Goal: Information Seeking & Learning: Check status

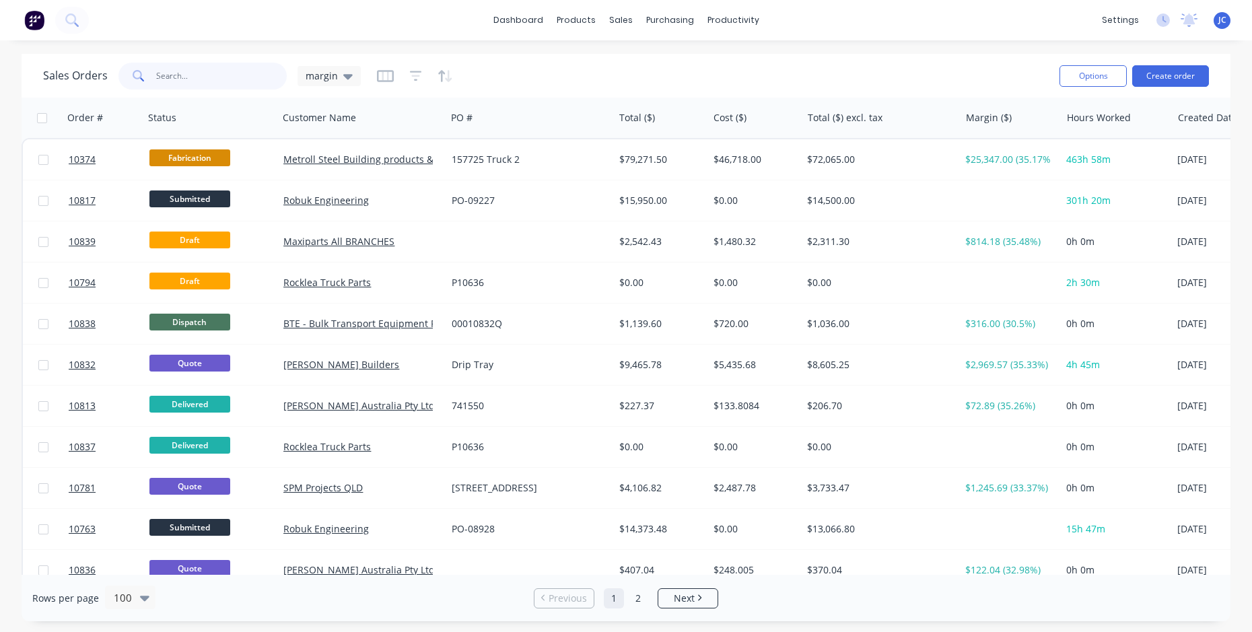
click at [163, 73] on input "text" at bounding box center [221, 76] width 131 height 27
type input "eli"
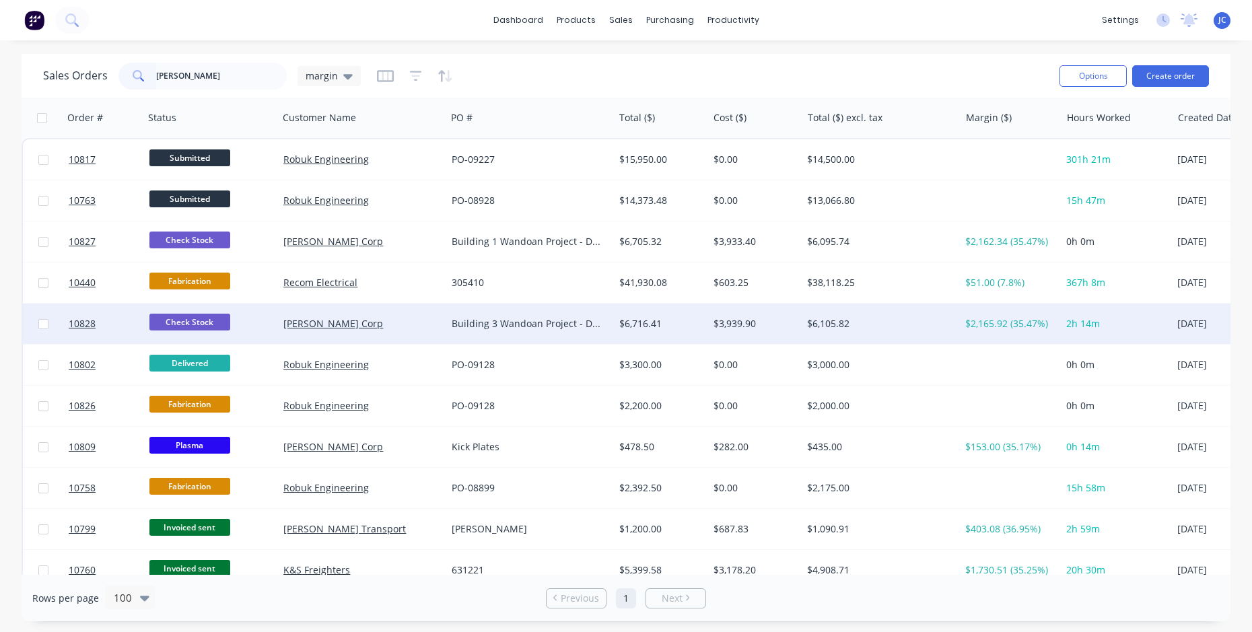
click at [353, 318] on div "[PERSON_NAME] Corp" at bounding box center [357, 323] width 149 height 13
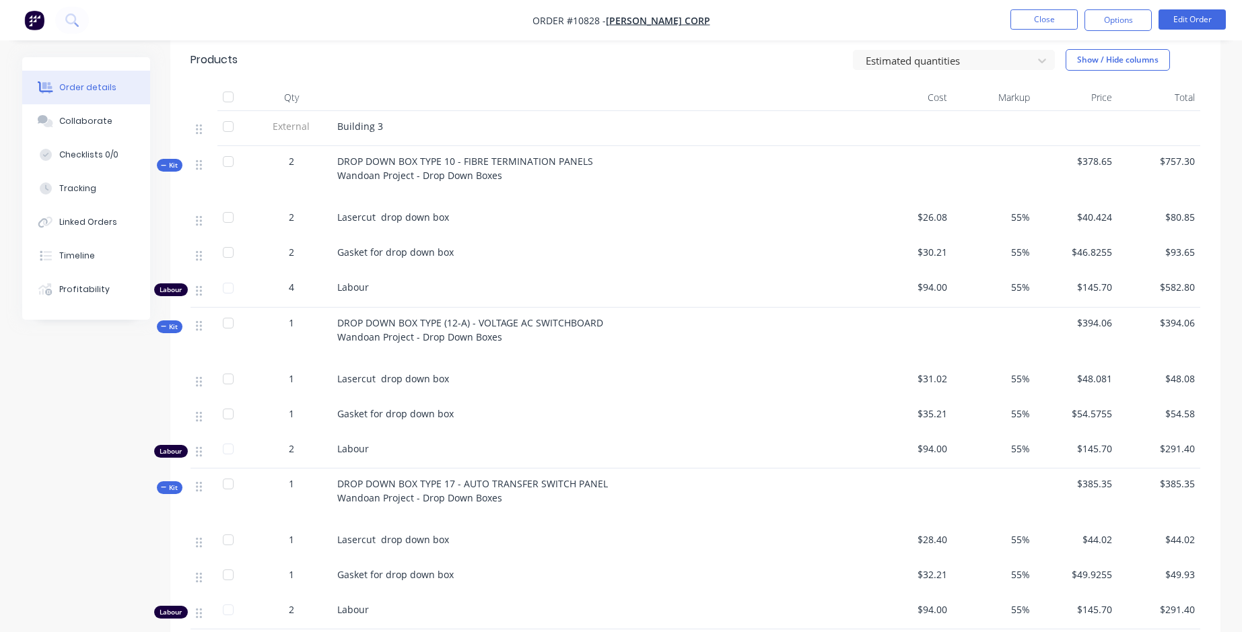
scroll to position [269, 0]
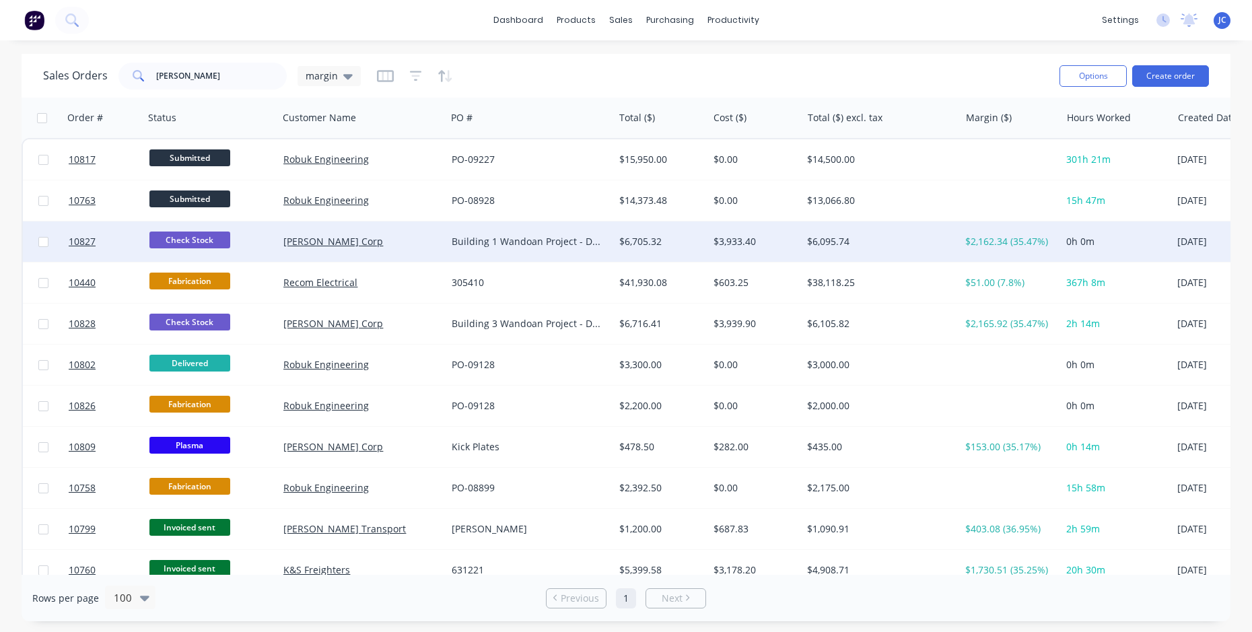
click at [297, 248] on div "[PERSON_NAME] Corp" at bounding box center [362, 241] width 168 height 40
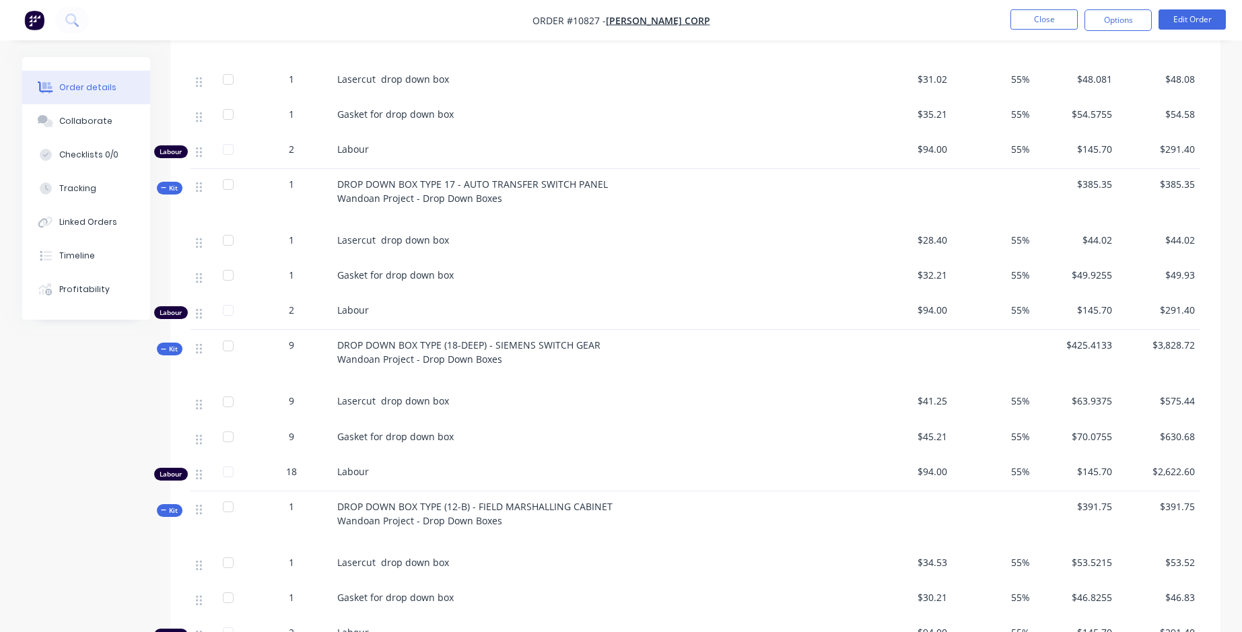
scroll to position [807, 0]
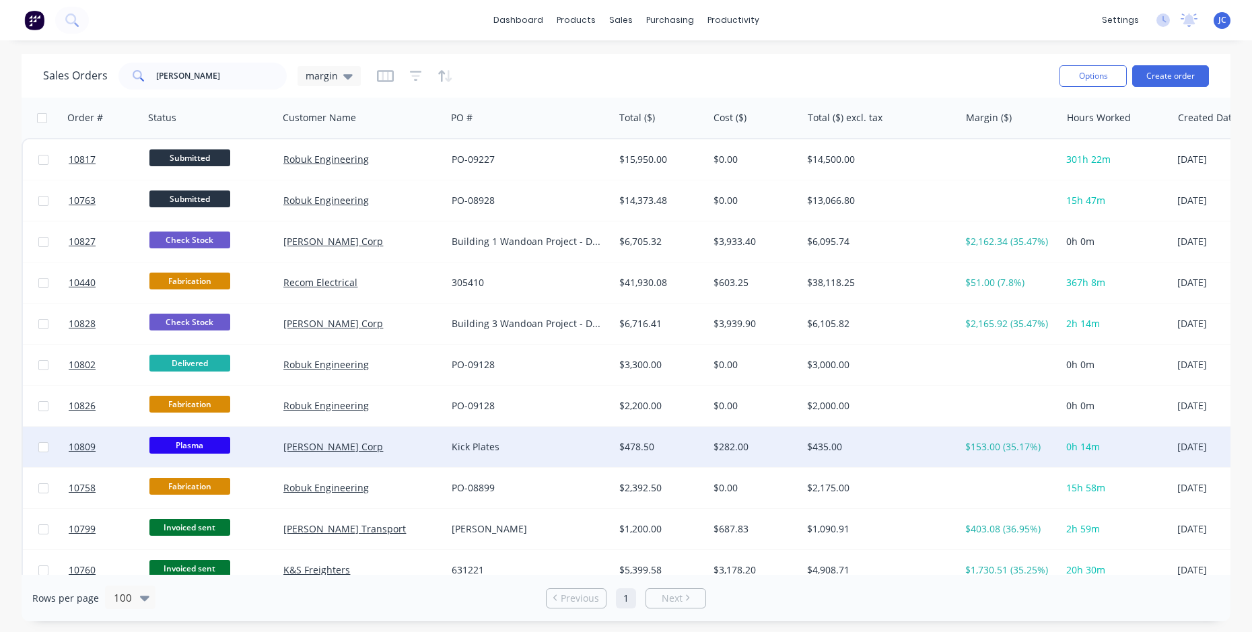
click at [378, 450] on div "[PERSON_NAME] Corp" at bounding box center [357, 446] width 149 height 13
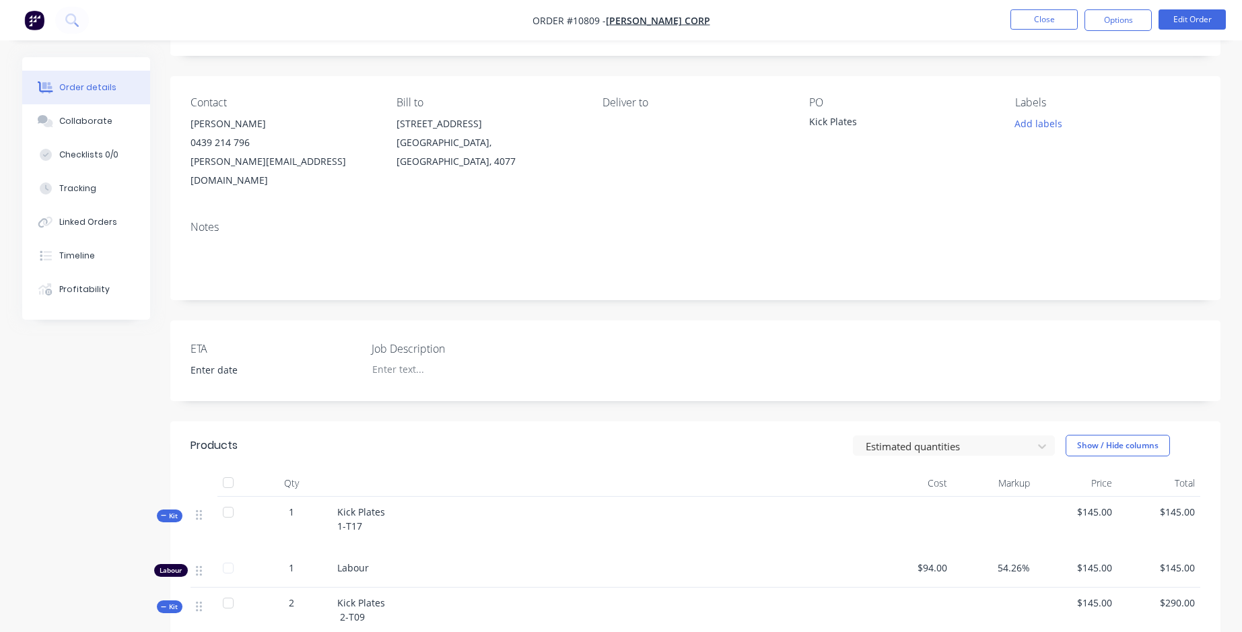
scroll to position [67, 0]
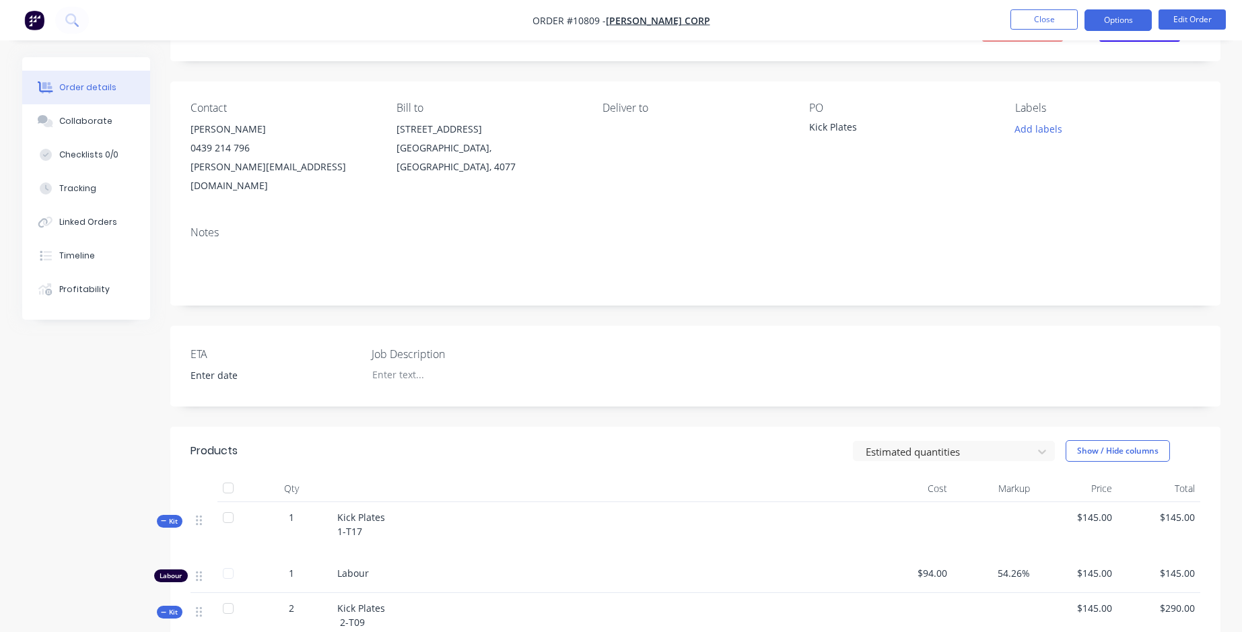
click at [1126, 26] on button "Options" at bounding box center [1117, 20] width 67 height 22
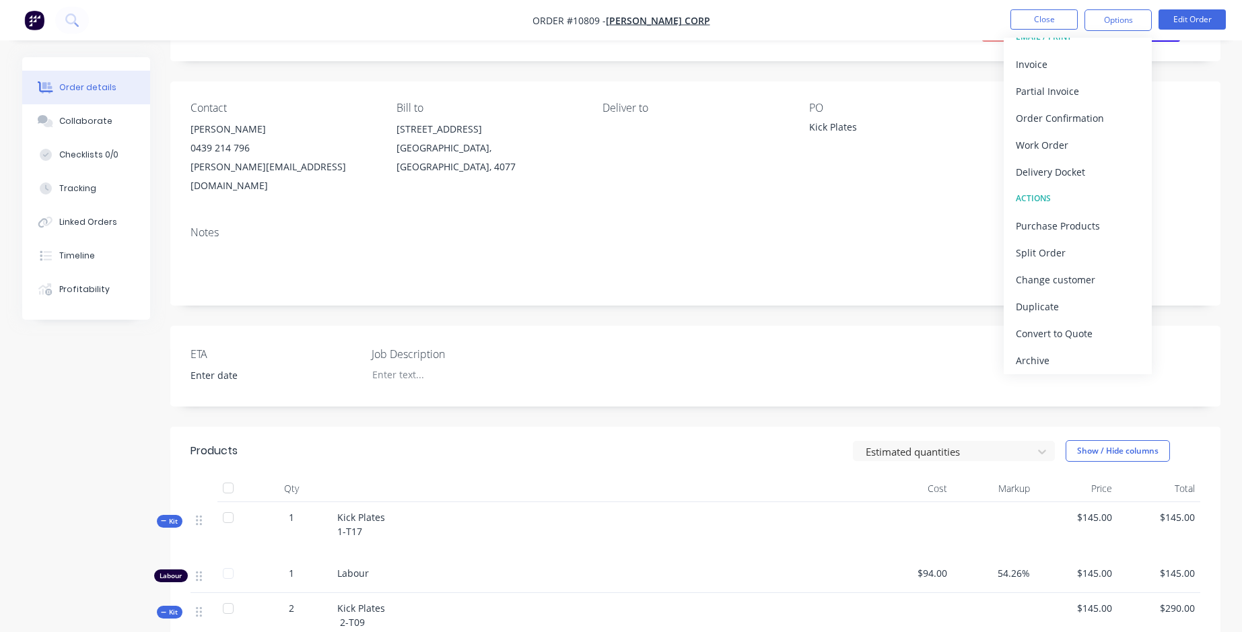
scroll to position [20, 0]
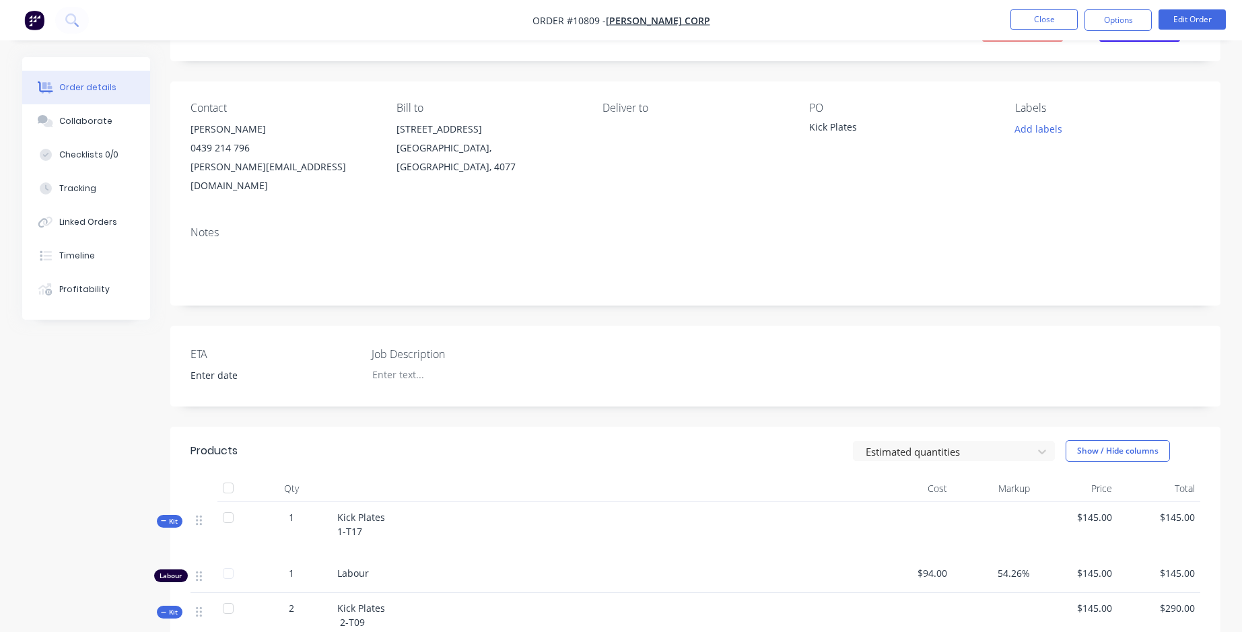
click at [840, 10] on nav "Order #10809 - Eli Corp Close Options Edit Order" at bounding box center [621, 20] width 1242 height 40
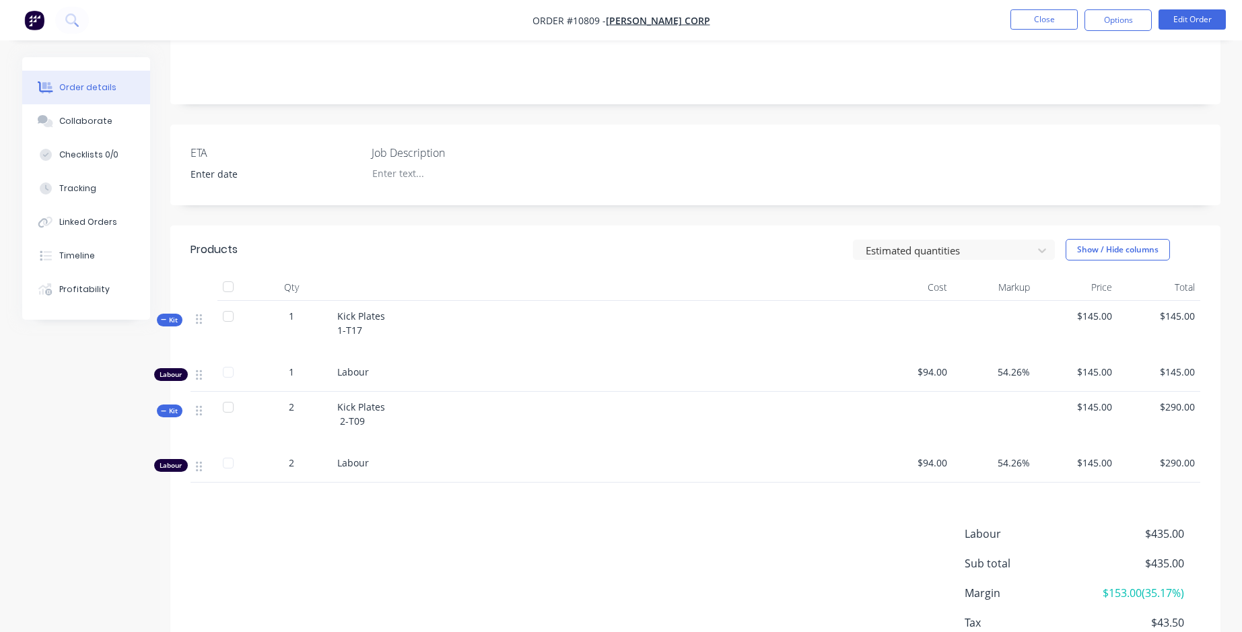
scroll to position [269, 0]
click at [83, 121] on div "Collaborate" at bounding box center [85, 121] width 53 height 12
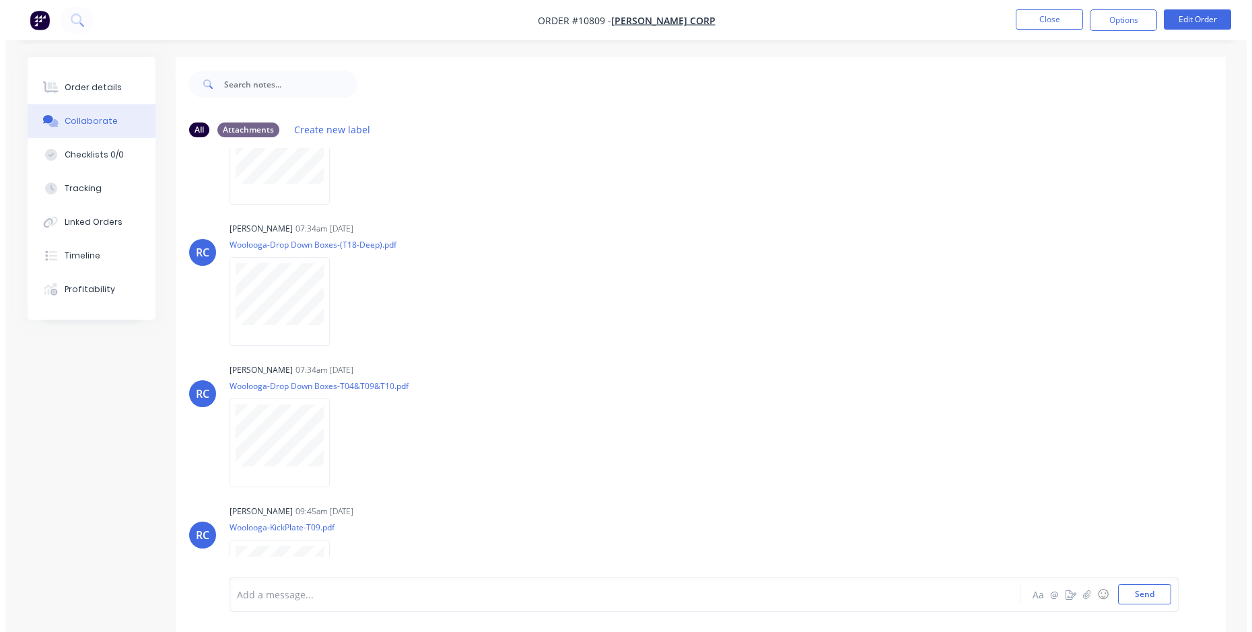
scroll to position [714, 0]
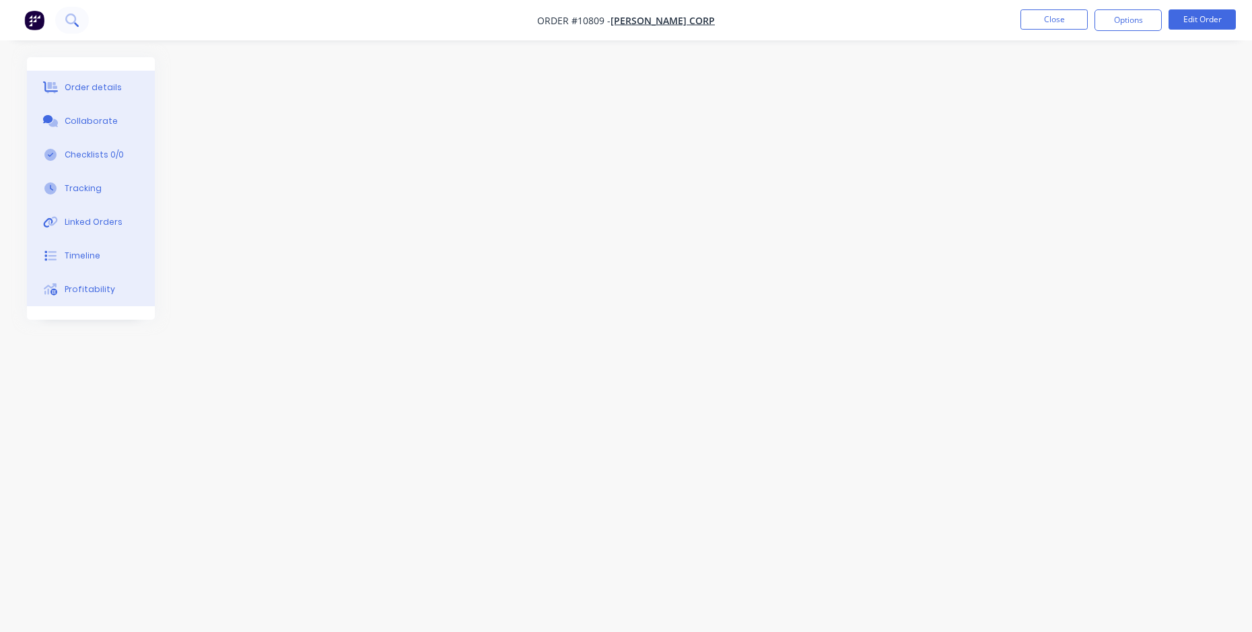
click at [71, 18] on icon at bounding box center [71, 19] width 13 height 13
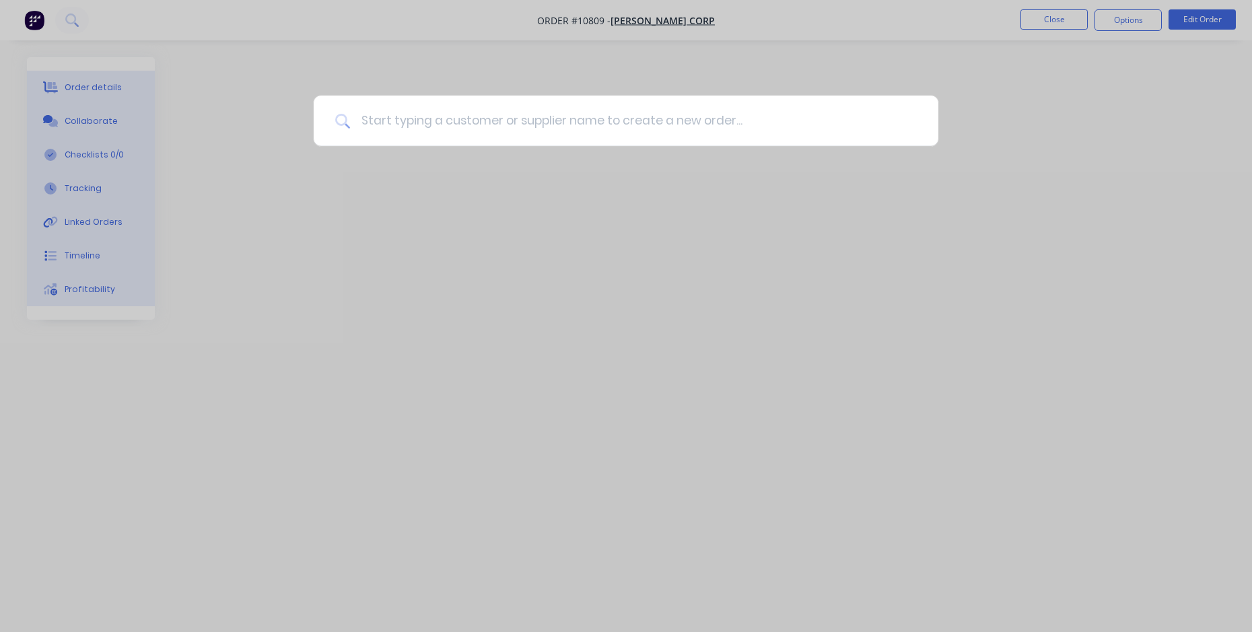
click at [442, 133] on input at bounding box center [633, 121] width 567 height 50
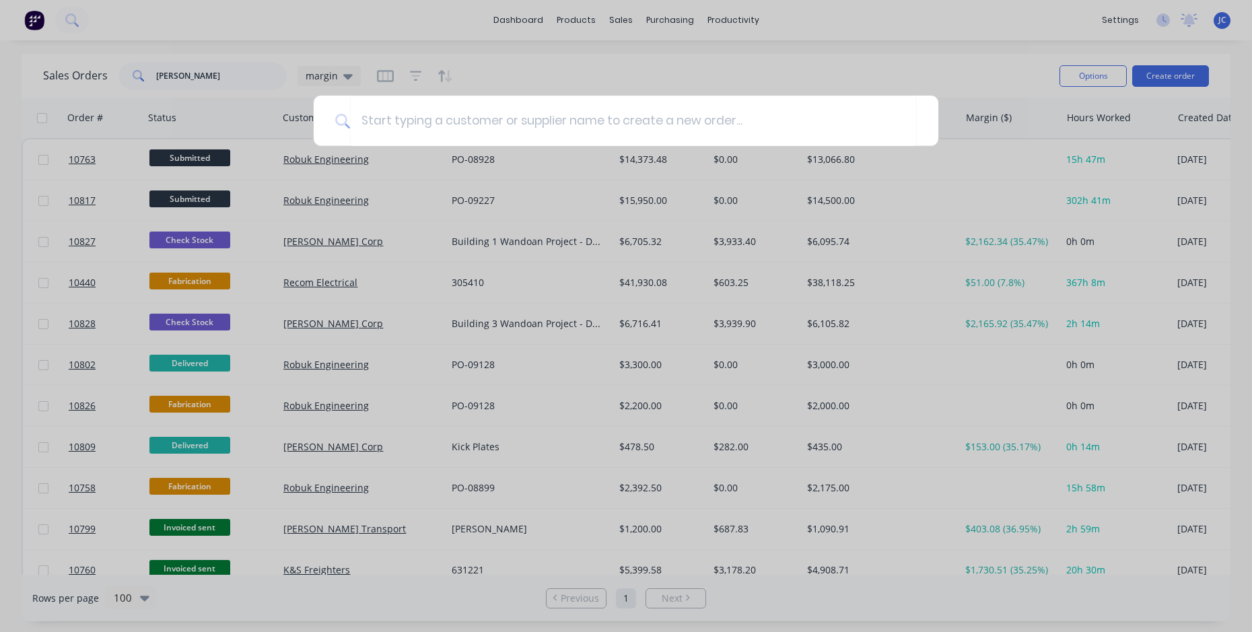
click at [325, 203] on div at bounding box center [626, 316] width 1252 height 632
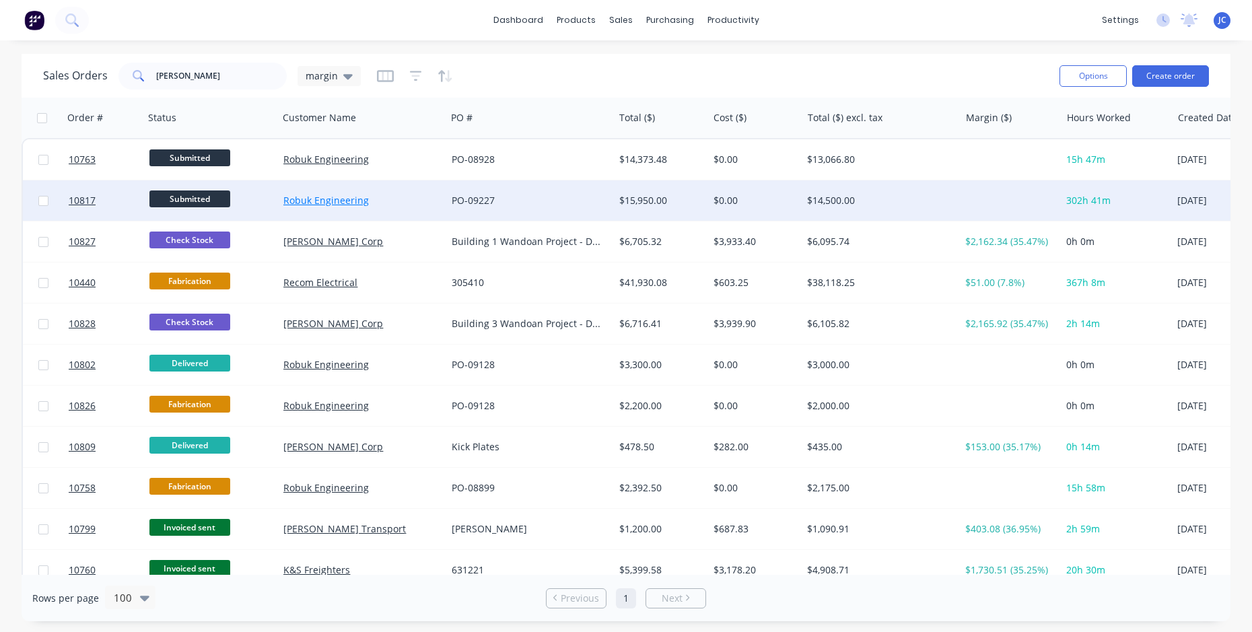
click at [324, 196] on link "Robuk Engineering" at bounding box center [325, 200] width 85 height 13
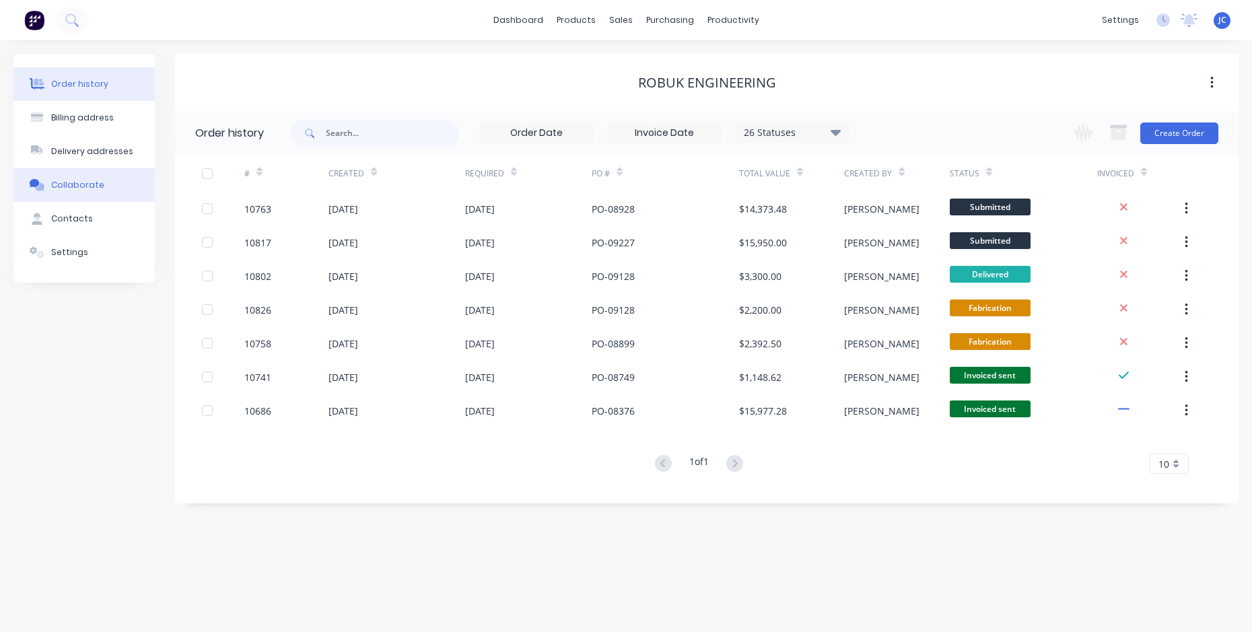
click at [80, 178] on button "Collaborate" at bounding box center [83, 185] width 141 height 34
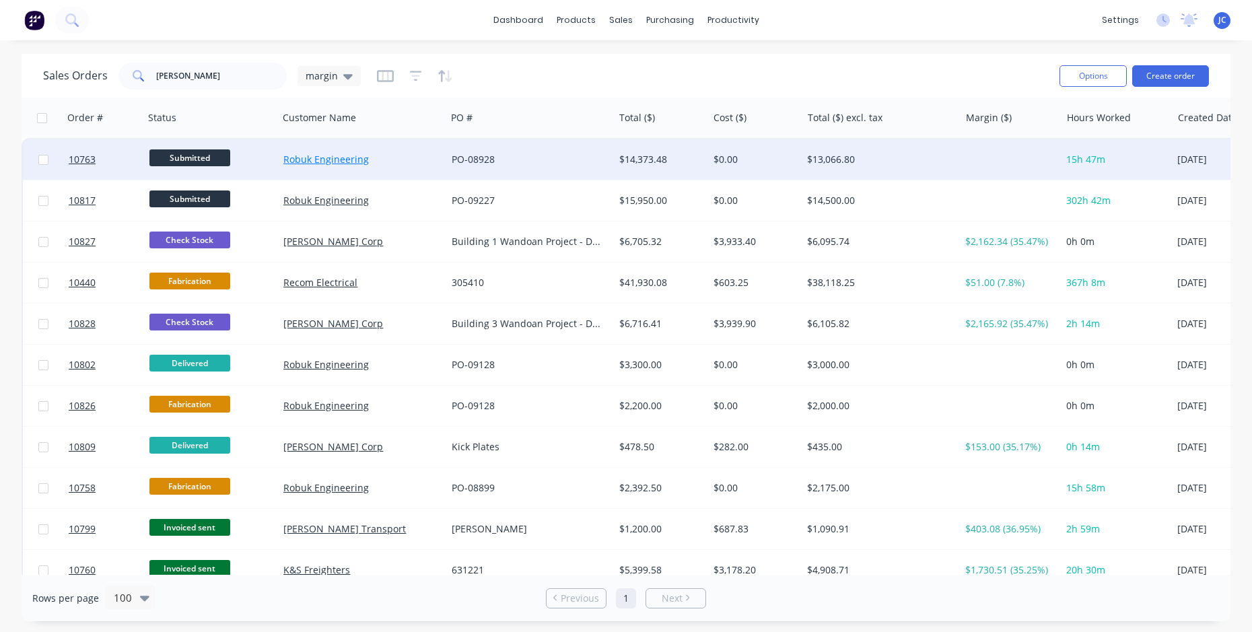
click at [330, 157] on link "Robuk Engineering" at bounding box center [325, 159] width 85 height 13
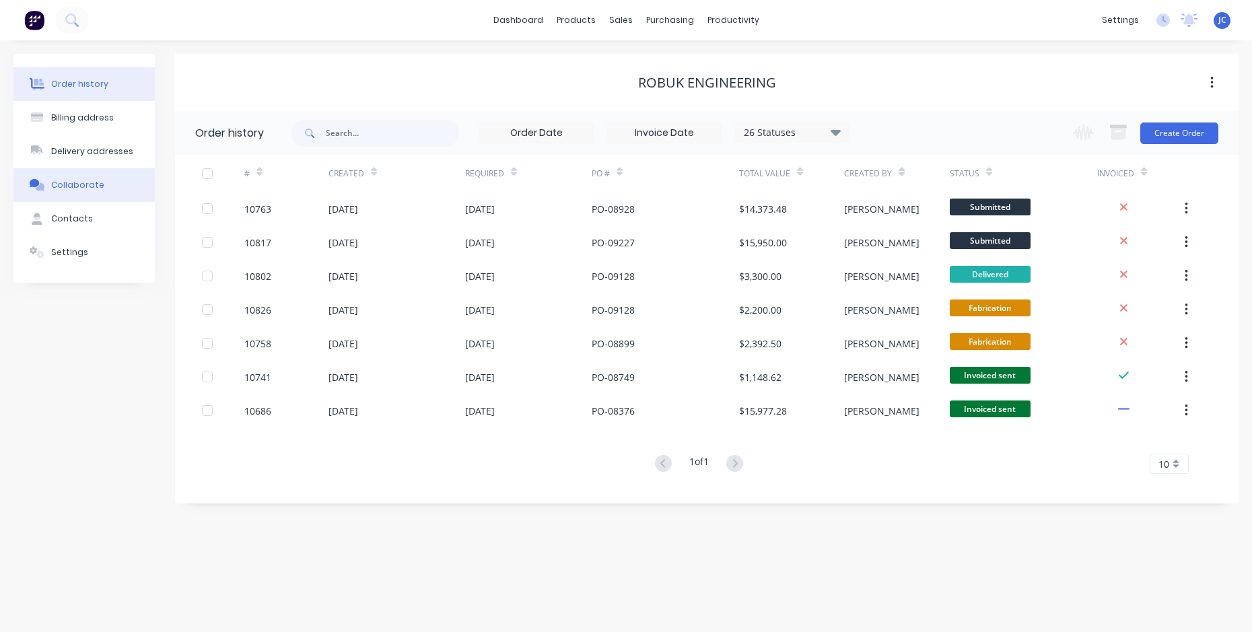
click at [105, 188] on button "Collaborate" at bounding box center [83, 185] width 141 height 34
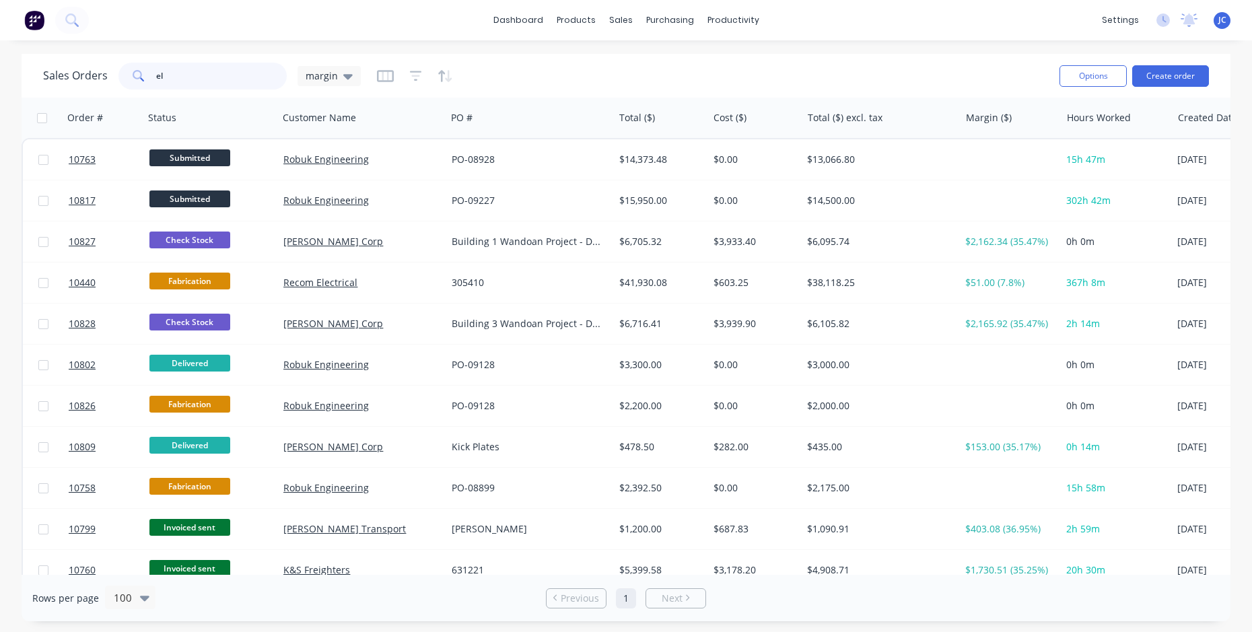
type input "e"
type input "art"
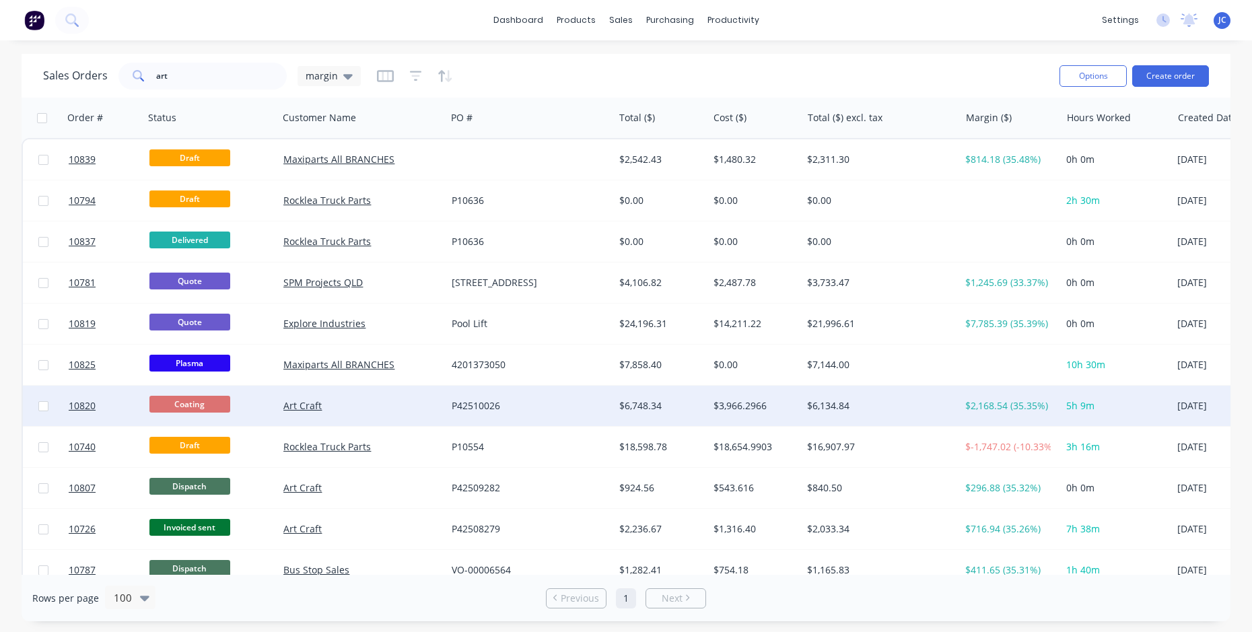
click at [392, 410] on div "Art Craft" at bounding box center [357, 405] width 149 height 13
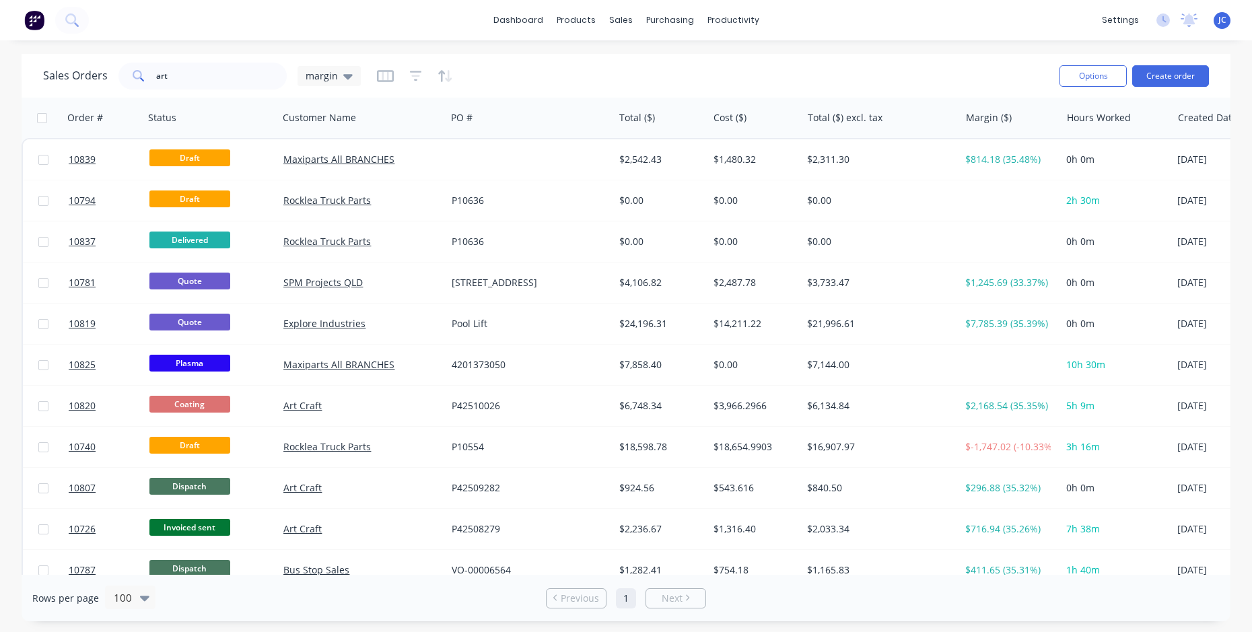
click at [297, 46] on div "dashboard products sales purchasing productivity dashboard products Product Cat…" at bounding box center [626, 316] width 1252 height 632
click at [290, 48] on div "dashboard products sales purchasing productivity dashboard products Product Cat…" at bounding box center [626, 316] width 1252 height 632
drag, startPoint x: 163, startPoint y: 73, endPoint x: 211, endPoint y: 85, distance: 49.3
click at [164, 73] on input "art" at bounding box center [221, 76] width 131 height 27
click at [196, 76] on input "art" at bounding box center [221, 76] width 131 height 27
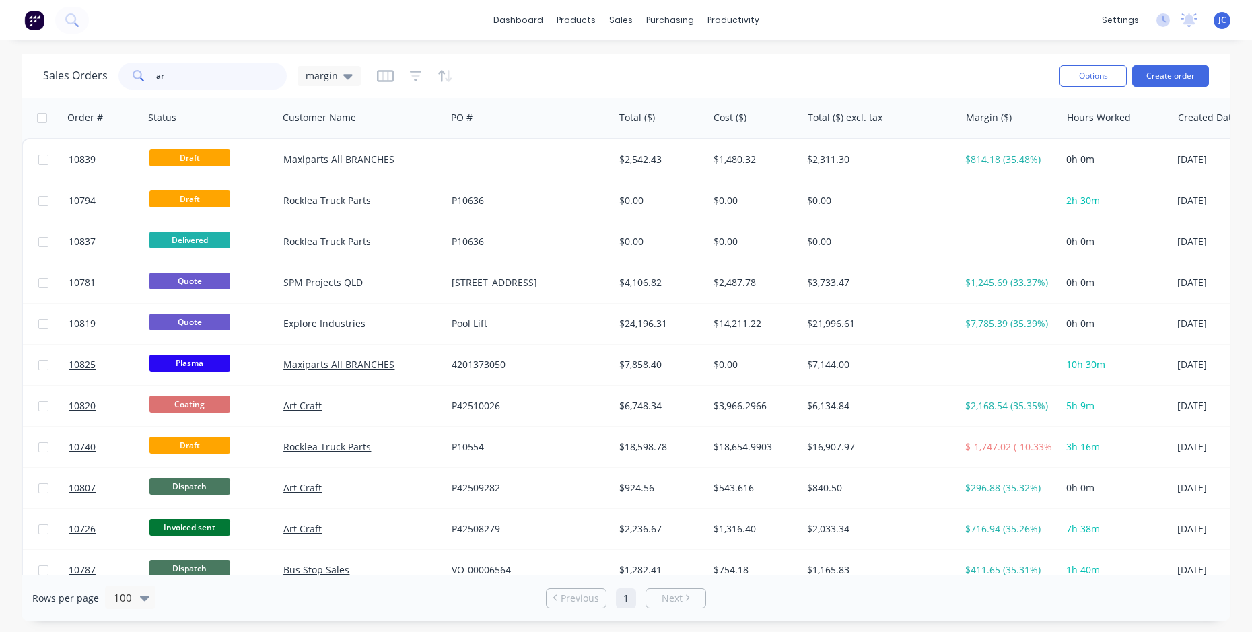
type input "a"
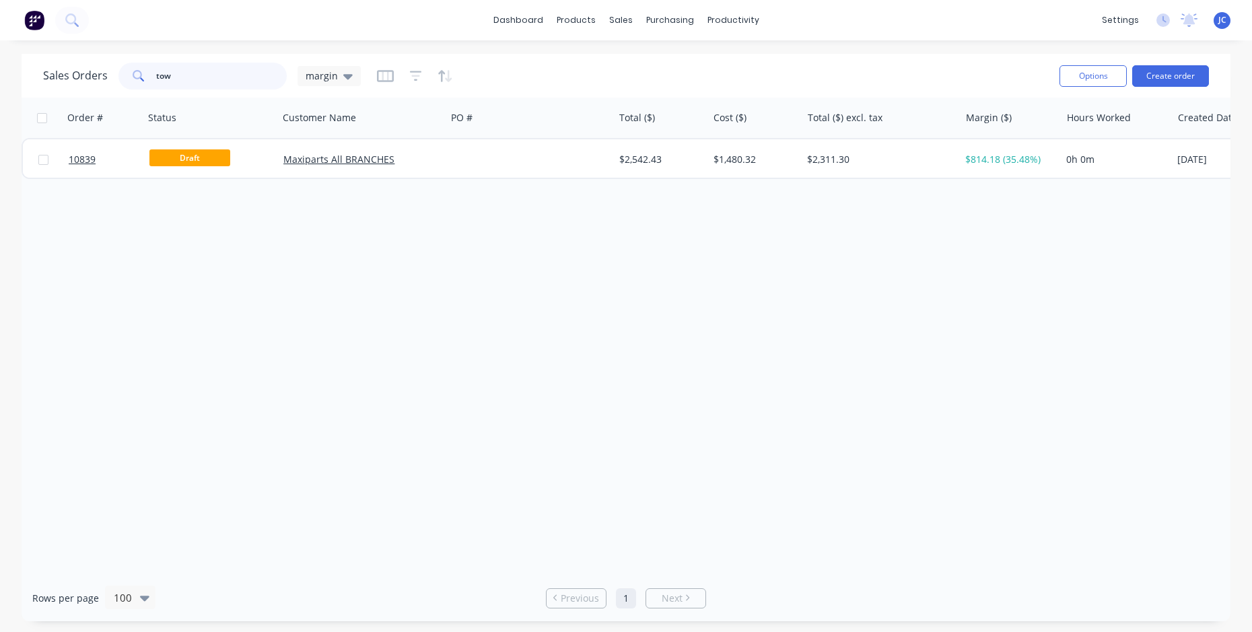
click at [197, 79] on input "tow" at bounding box center [221, 76] width 131 height 27
type input "t"
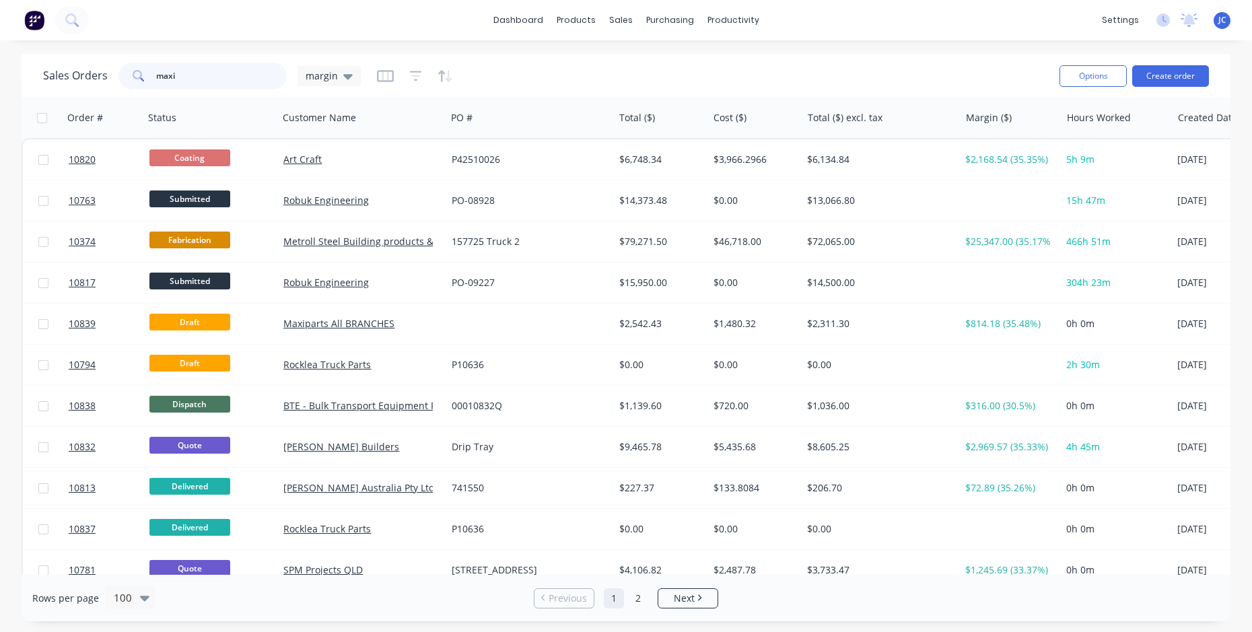
type input "maxi"
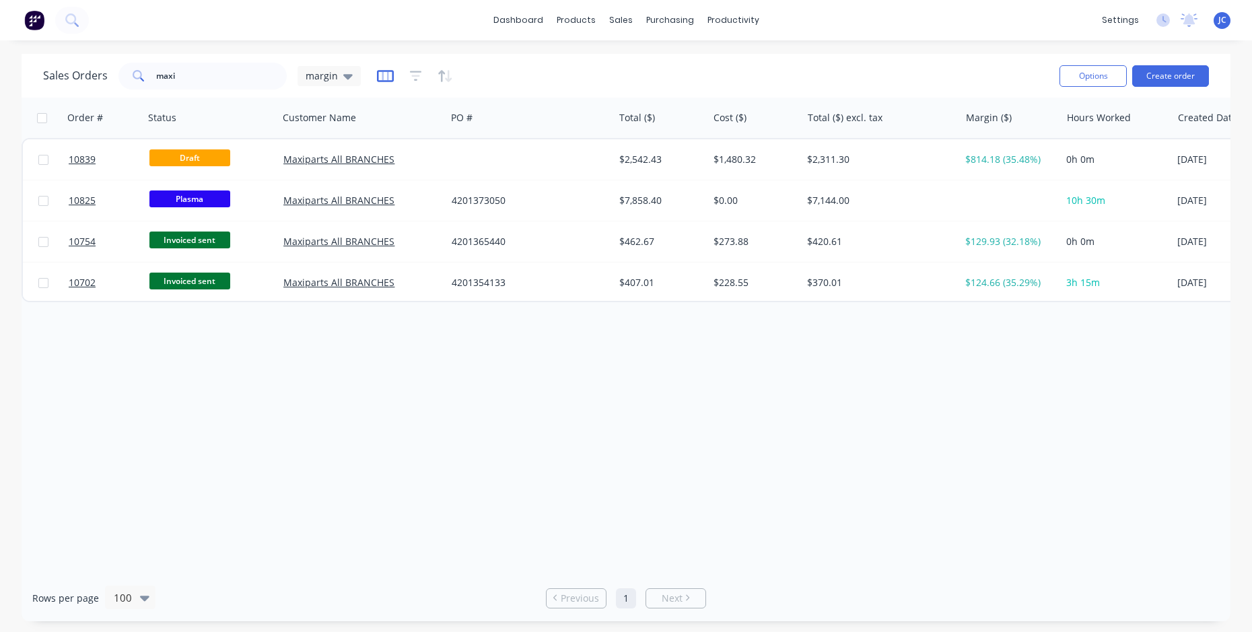
click at [388, 75] on icon "button" at bounding box center [385, 75] width 17 height 13
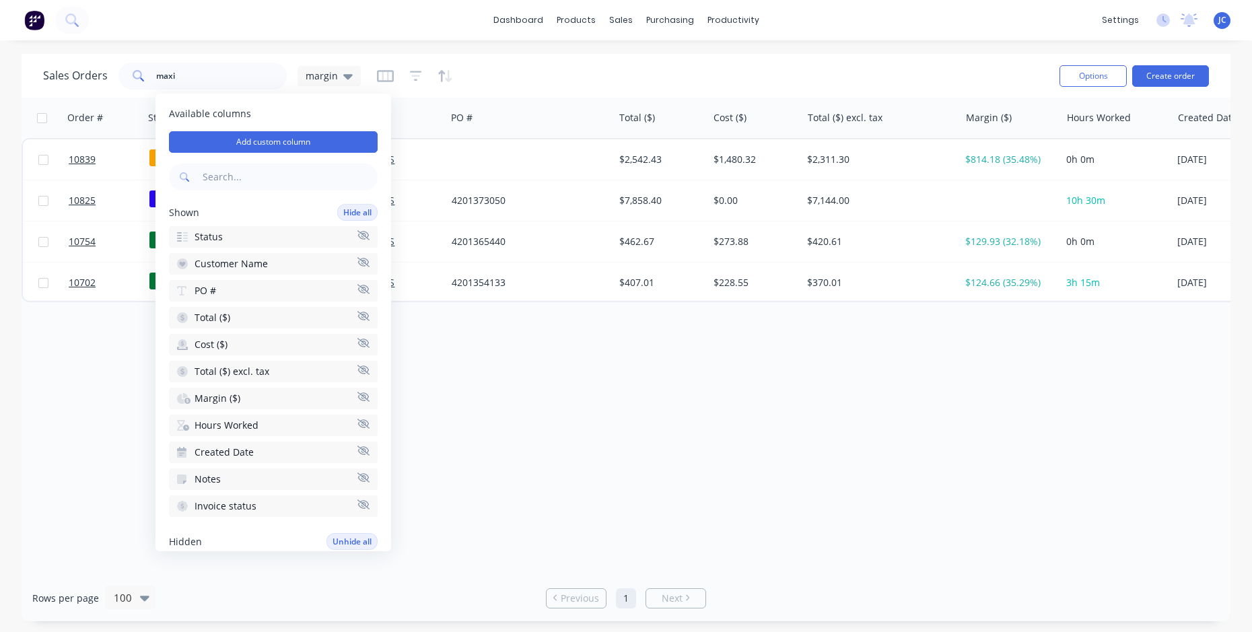
click at [555, 79] on div "Sales Orders maxi margin" at bounding box center [545, 75] width 1005 height 33
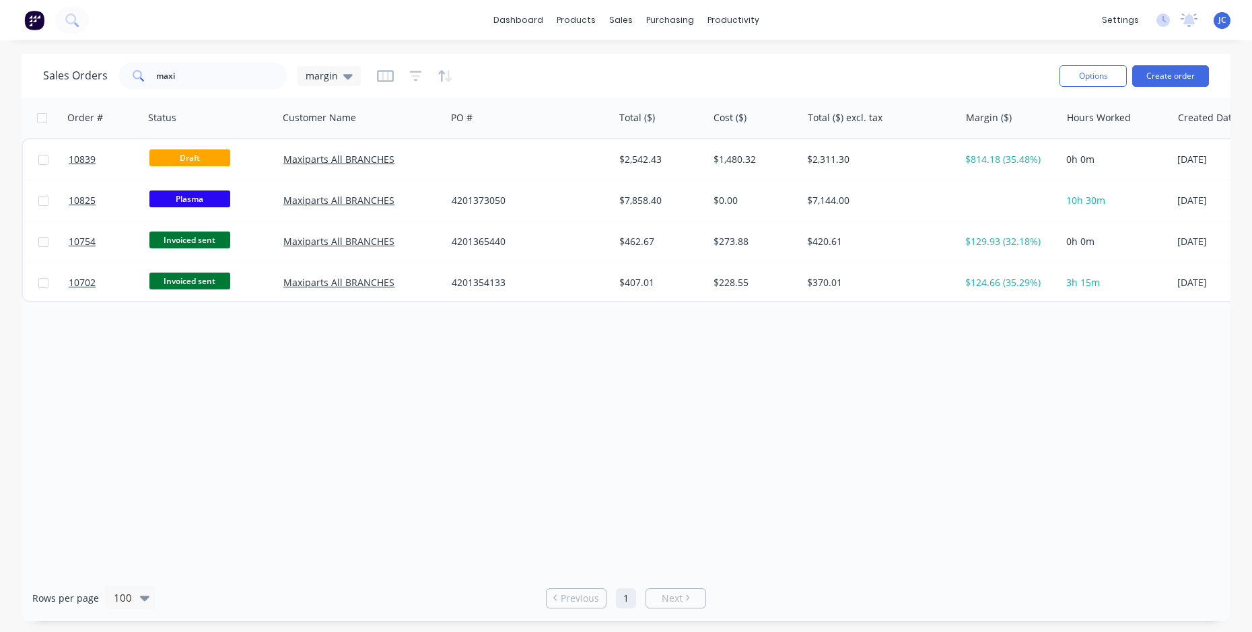
click at [439, 66] on button "button" at bounding box center [444, 76] width 15 height 22
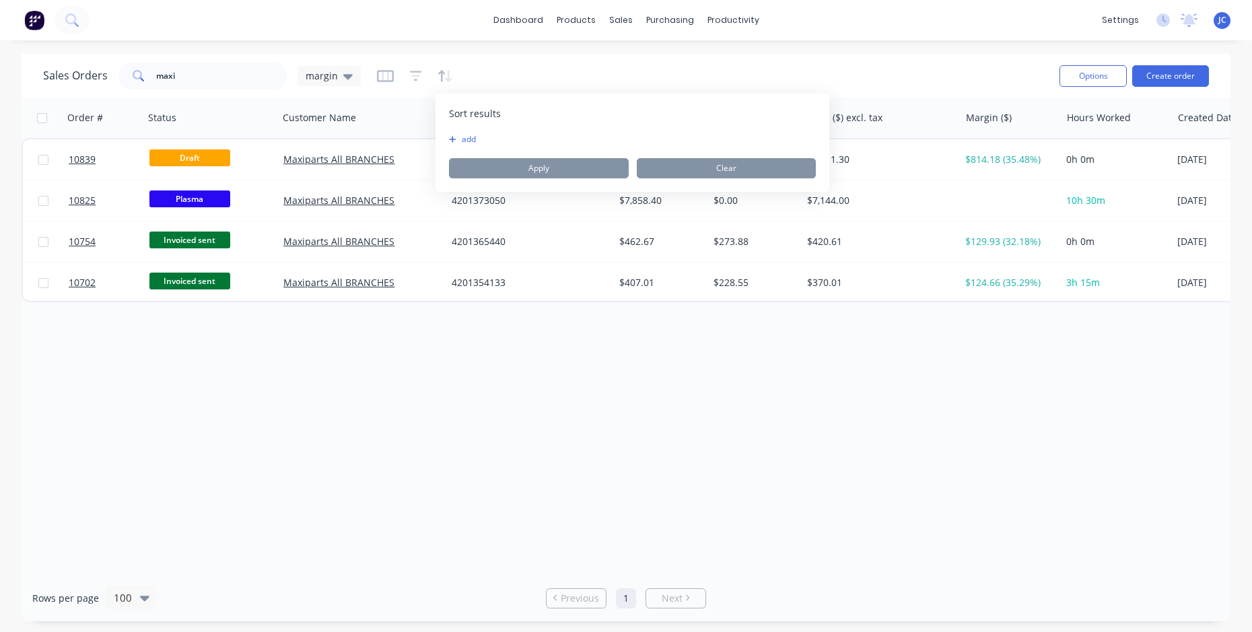
click at [453, 136] on icon "button" at bounding box center [452, 139] width 7 height 8
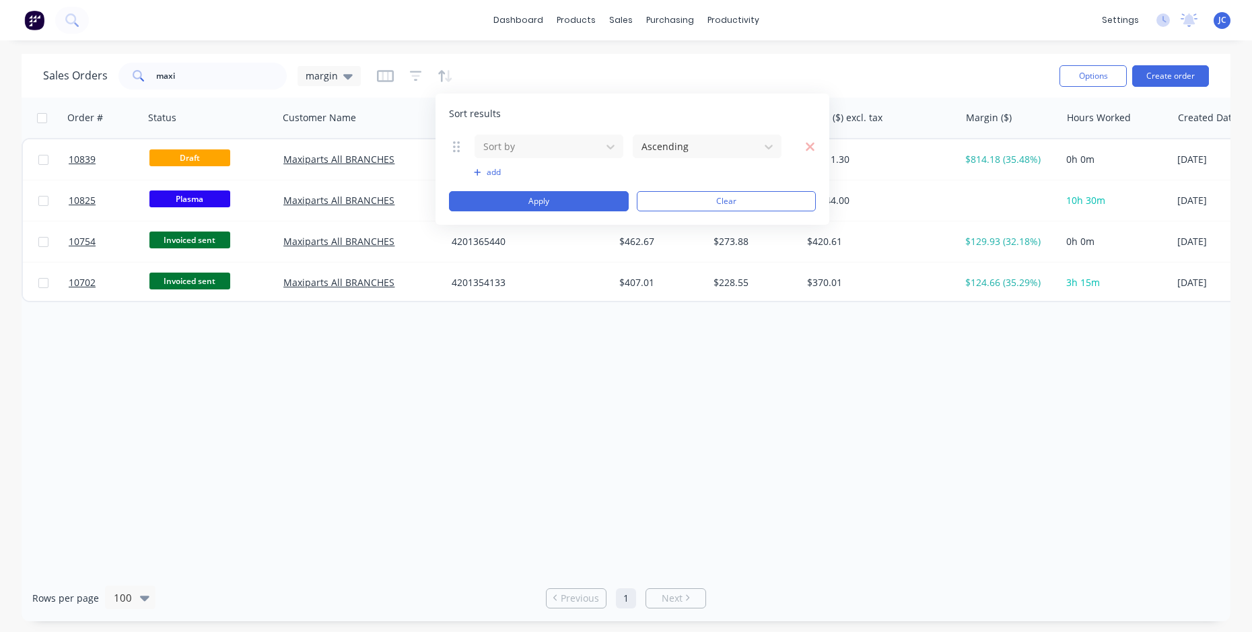
click at [453, 136] on div "Sort by Ascending" at bounding box center [632, 146] width 367 height 25
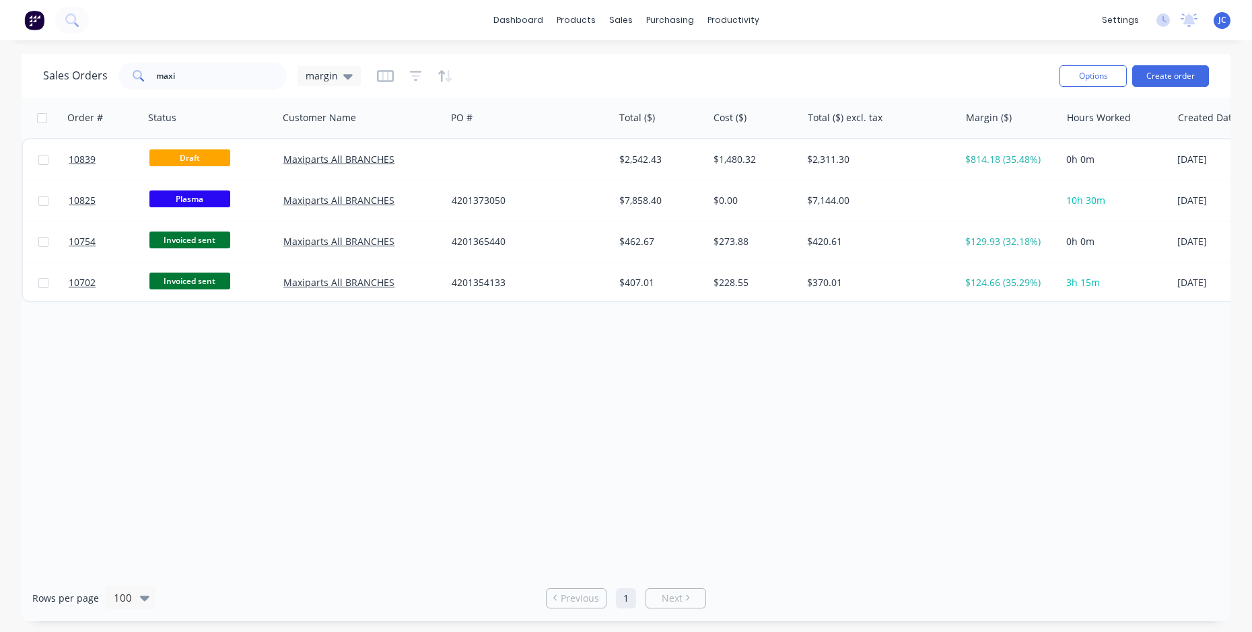
drag, startPoint x: 521, startPoint y: 75, endPoint x: 631, endPoint y: 53, distance: 112.4
click at [523, 74] on div "Sales Orders maxi margin" at bounding box center [545, 75] width 1005 height 33
click at [1097, 79] on button "Options" at bounding box center [1092, 76] width 67 height 22
click at [382, 78] on icon "button" at bounding box center [385, 75] width 17 height 13
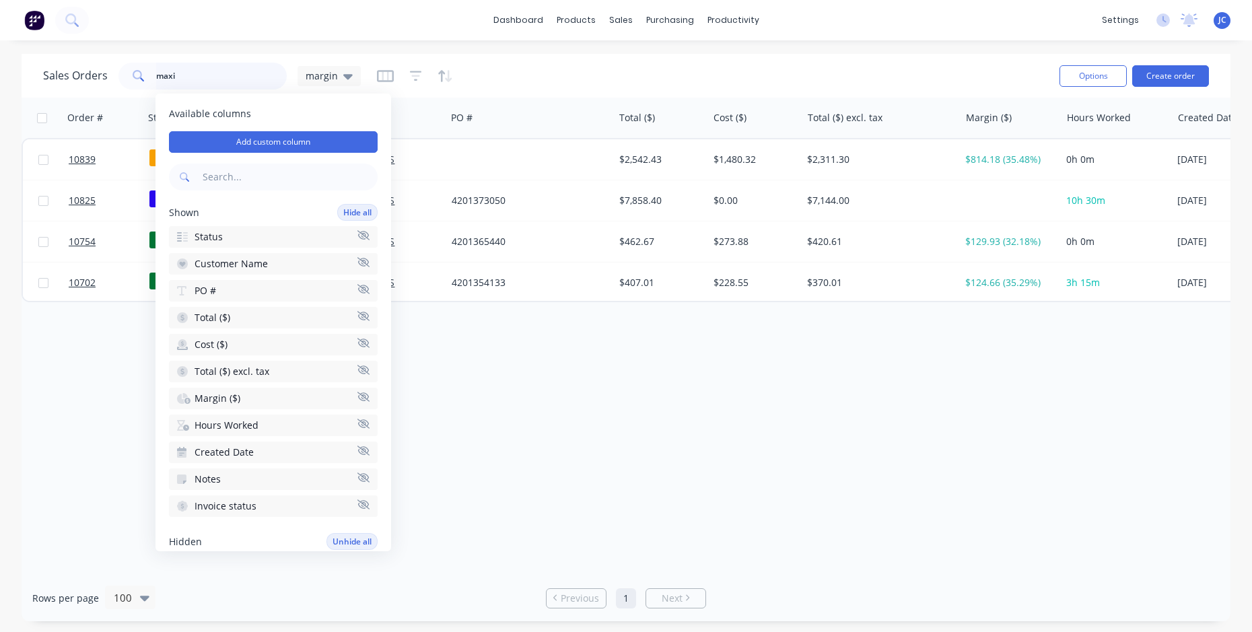
click at [246, 75] on input "maxi" at bounding box center [221, 76] width 131 height 27
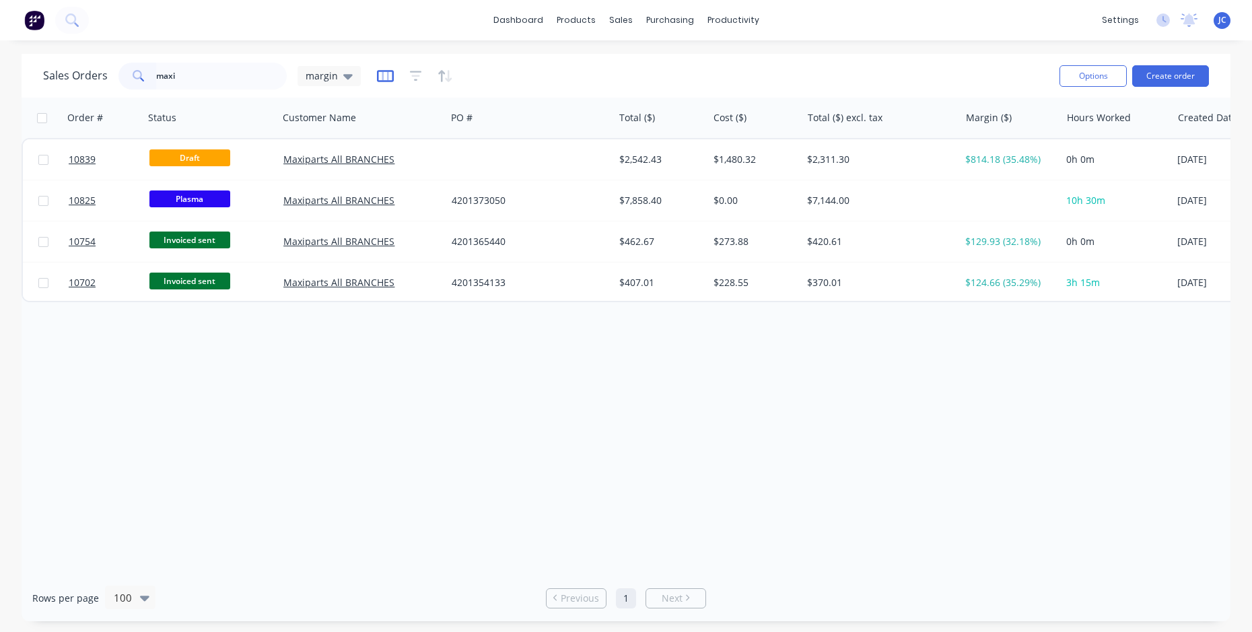
click at [378, 76] on icon "button" at bounding box center [385, 75] width 17 height 13
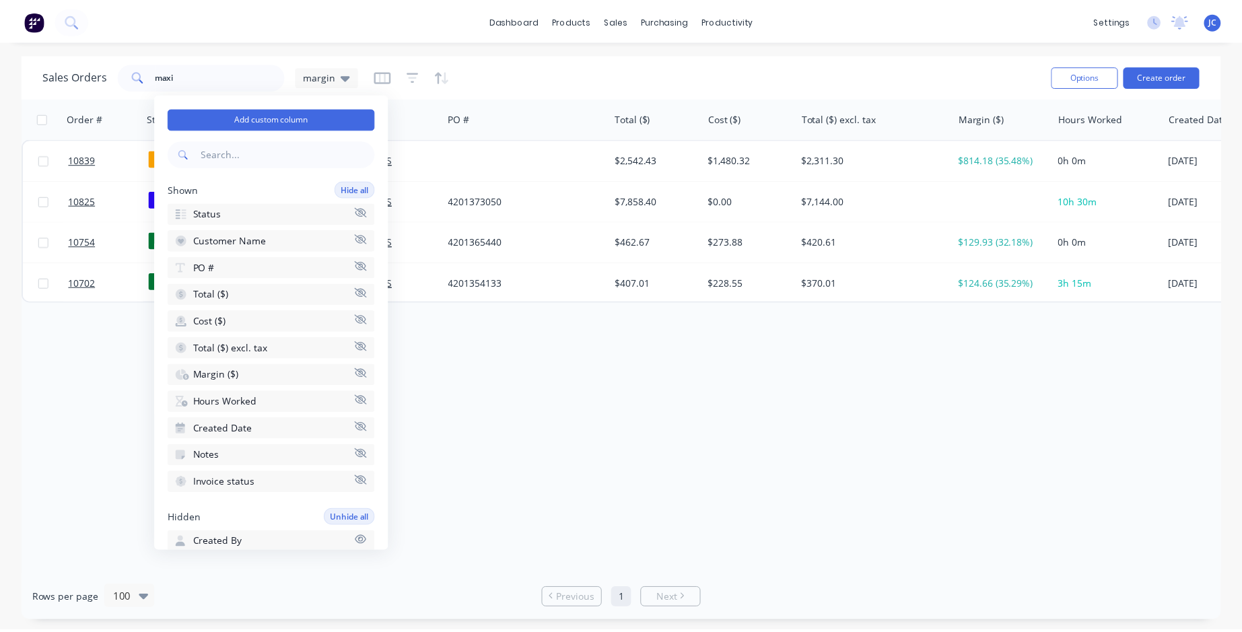
scroll to position [12, 0]
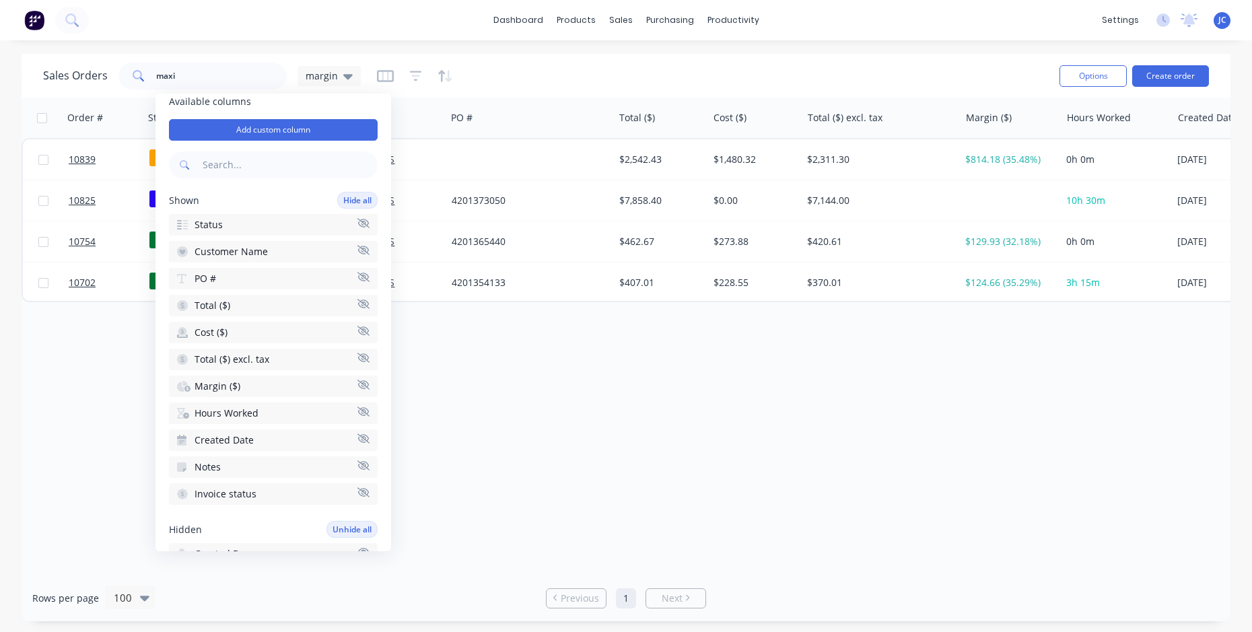
click at [182, 223] on icon "button" at bounding box center [182, 224] width 11 height 11
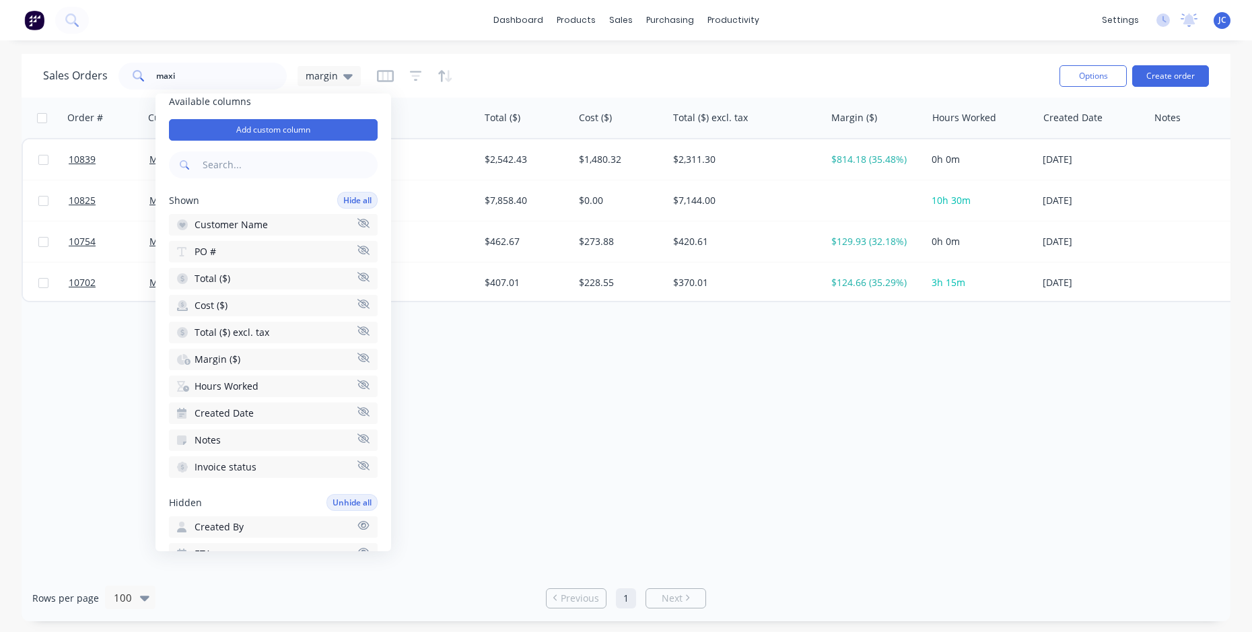
click at [182, 223] on icon "button" at bounding box center [182, 225] width 6 height 5
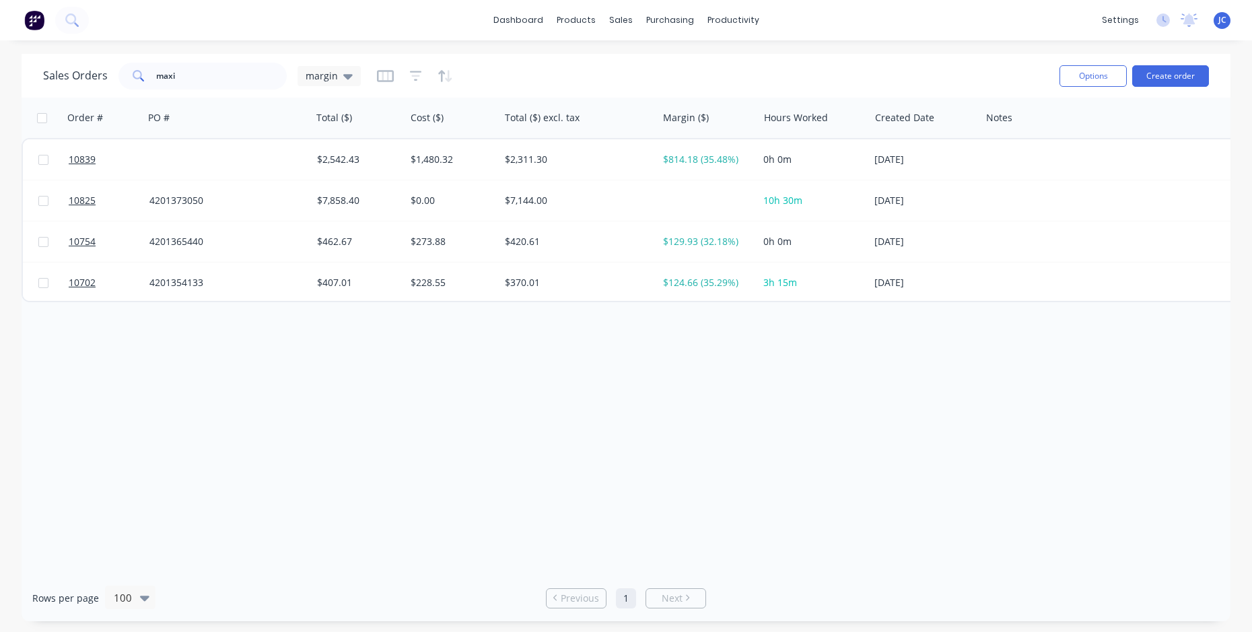
click at [760, 558] on div "Order # PO # Total ($) Cost ($) Total ($) excl. tax Margin ($) Hours Worked Cre…" at bounding box center [626, 336] width 1209 height 477
click at [36, 16] on img at bounding box center [34, 20] width 20 height 20
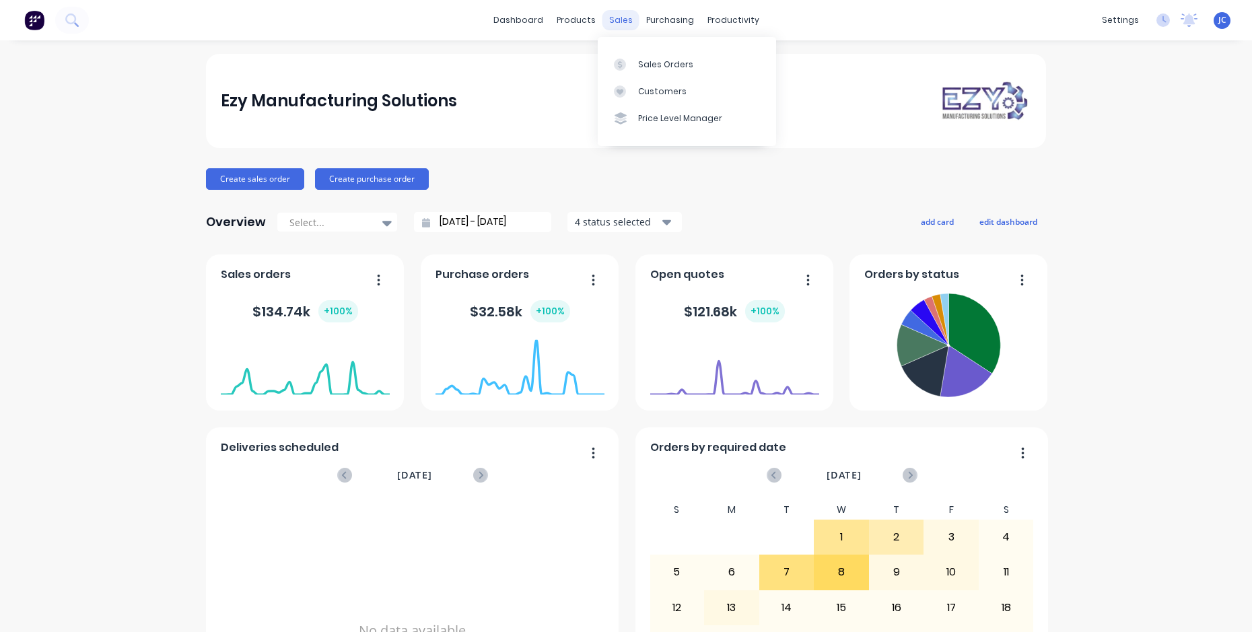
click at [616, 23] on div "sales" at bounding box center [620, 20] width 37 height 20
click at [647, 61] on div "Sales Orders" at bounding box center [665, 65] width 55 height 12
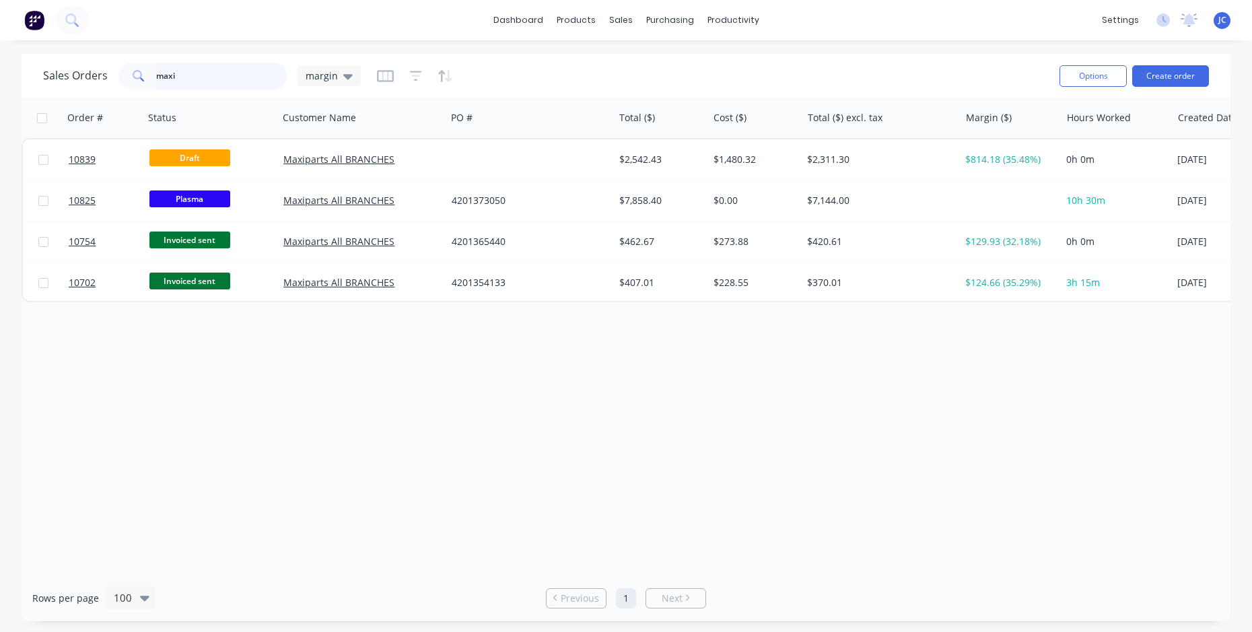
click at [228, 79] on input "maxi" at bounding box center [221, 76] width 131 height 27
type input "m"
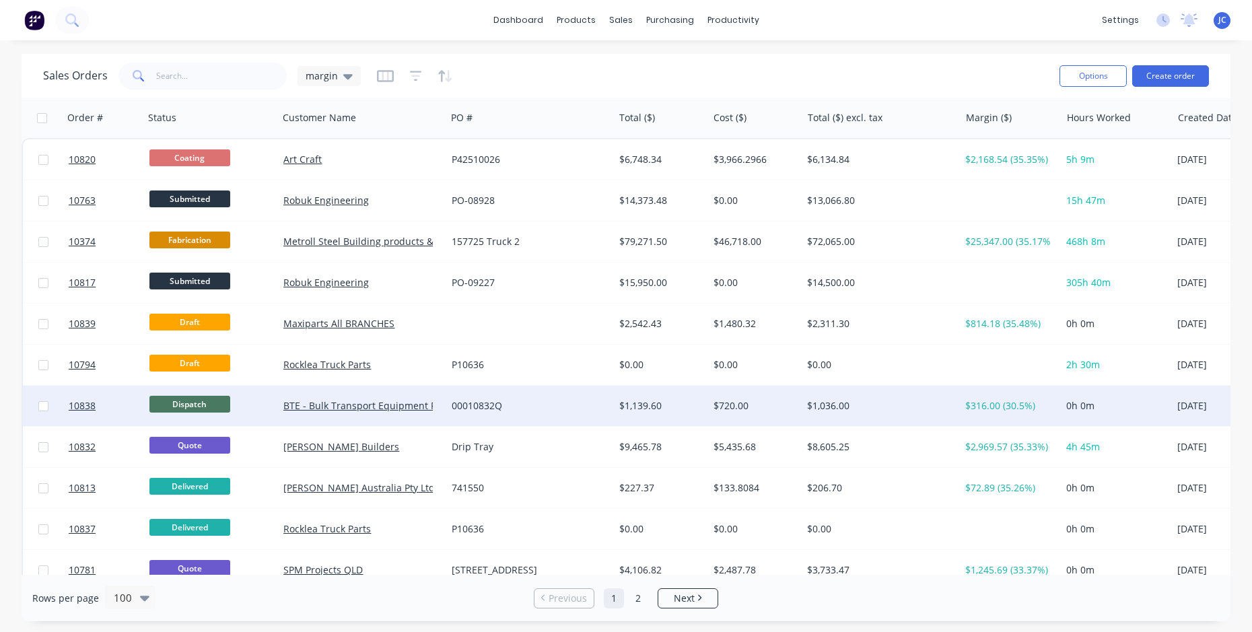
click at [540, 413] on div "00010832Q" at bounding box center [530, 406] width 168 height 40
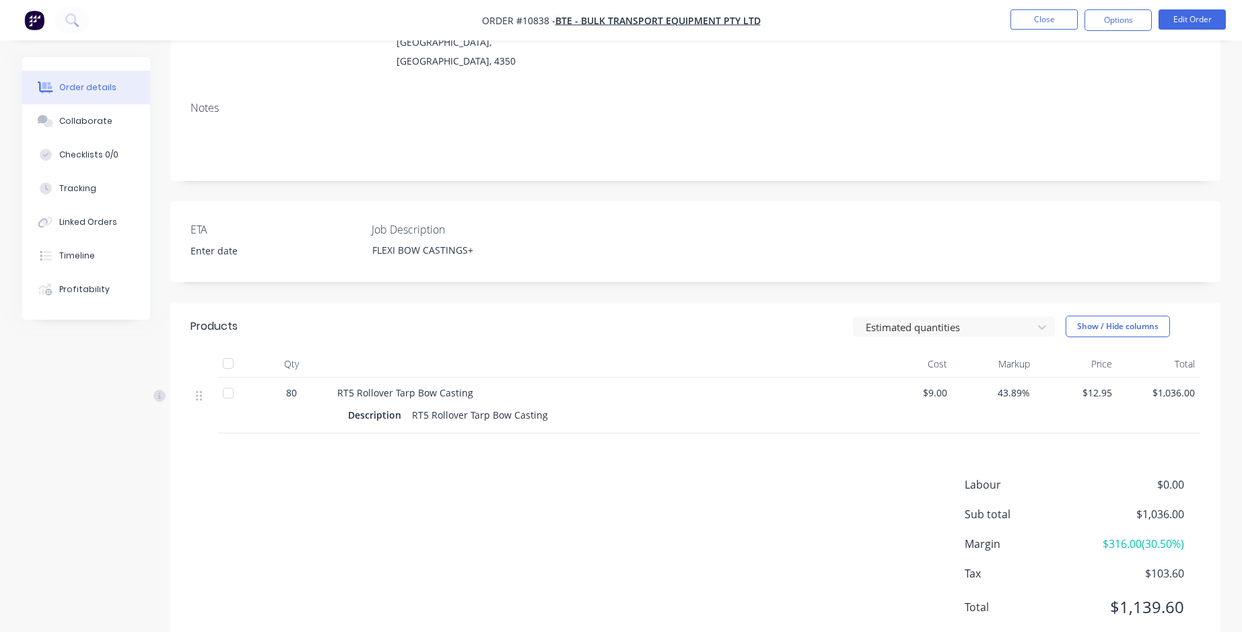
scroll to position [213, 0]
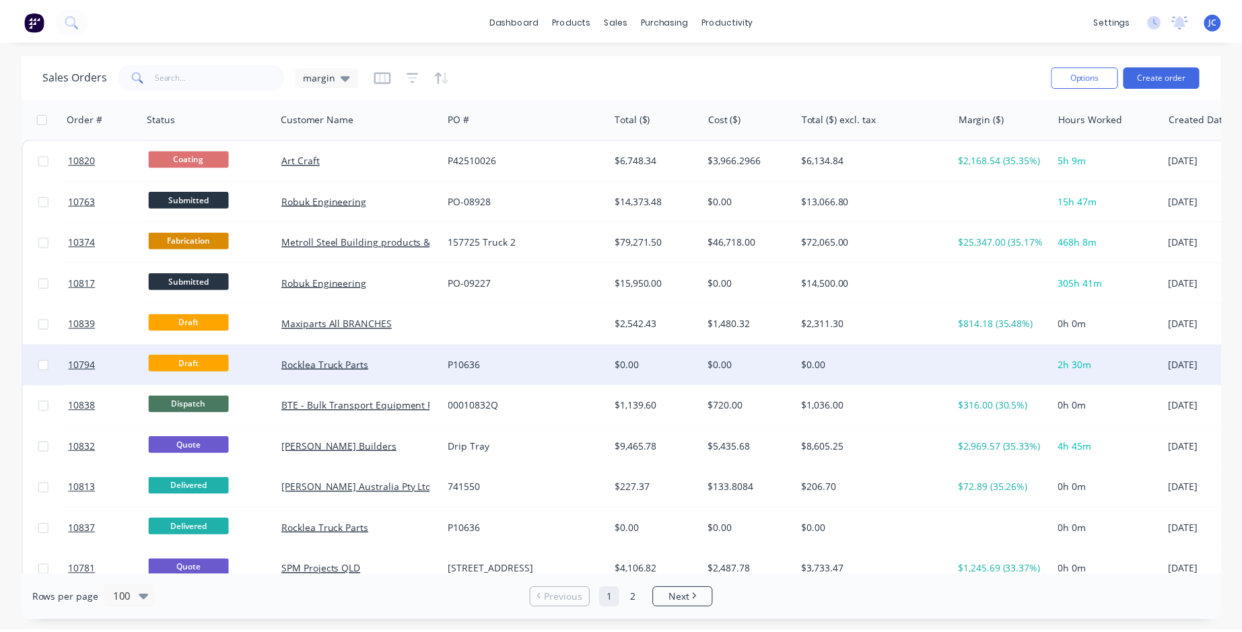
scroll to position [67, 0]
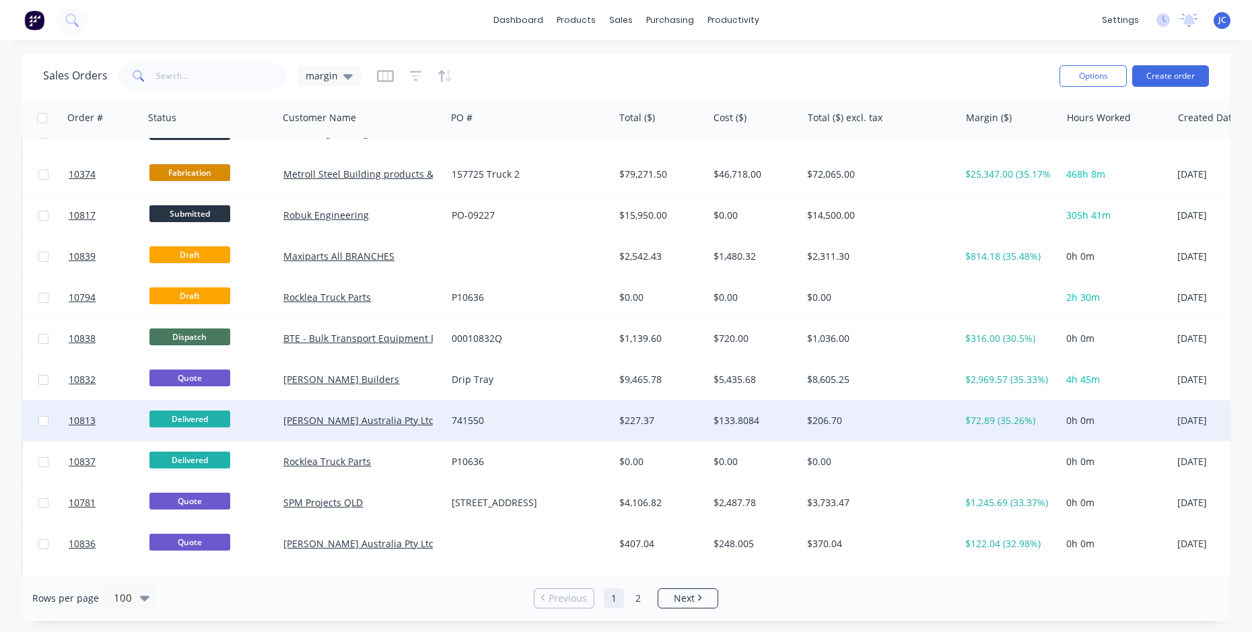
click at [260, 425] on div "Delivered" at bounding box center [207, 420] width 117 height 20
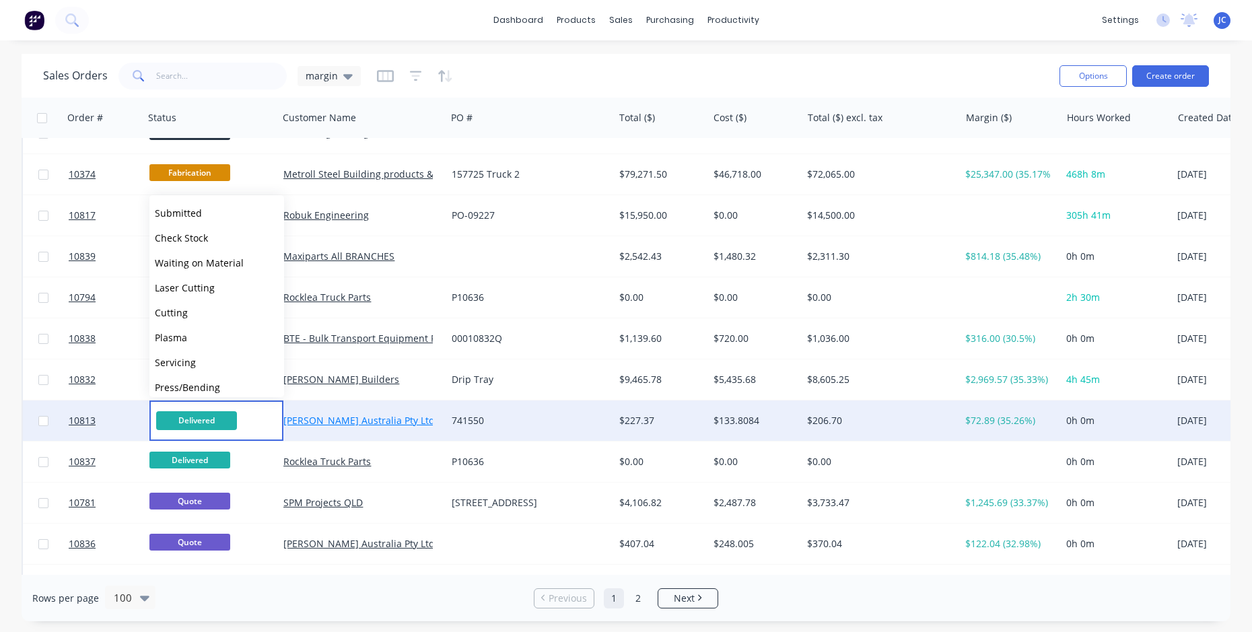
click at [320, 424] on link "[PERSON_NAME] Australia Pty Ltd" at bounding box center [358, 420] width 151 height 13
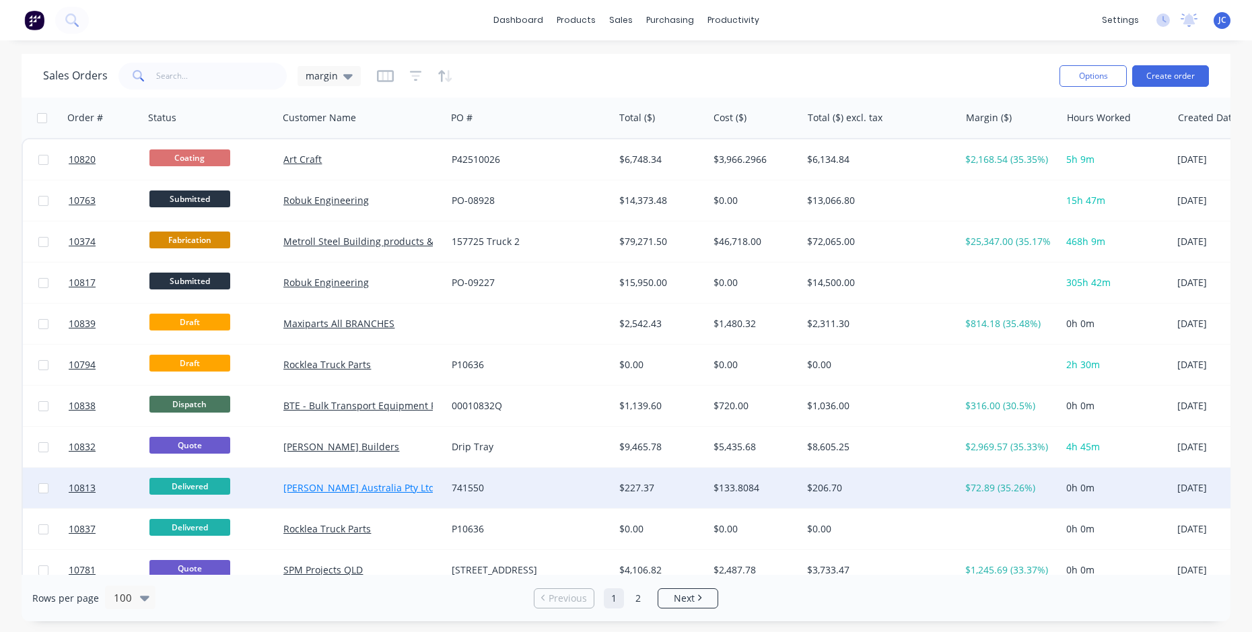
click at [373, 486] on link "[PERSON_NAME] Australia Pty Ltd" at bounding box center [358, 487] width 151 height 13
click at [733, 489] on div "$133.8084" at bounding box center [752, 487] width 79 height 13
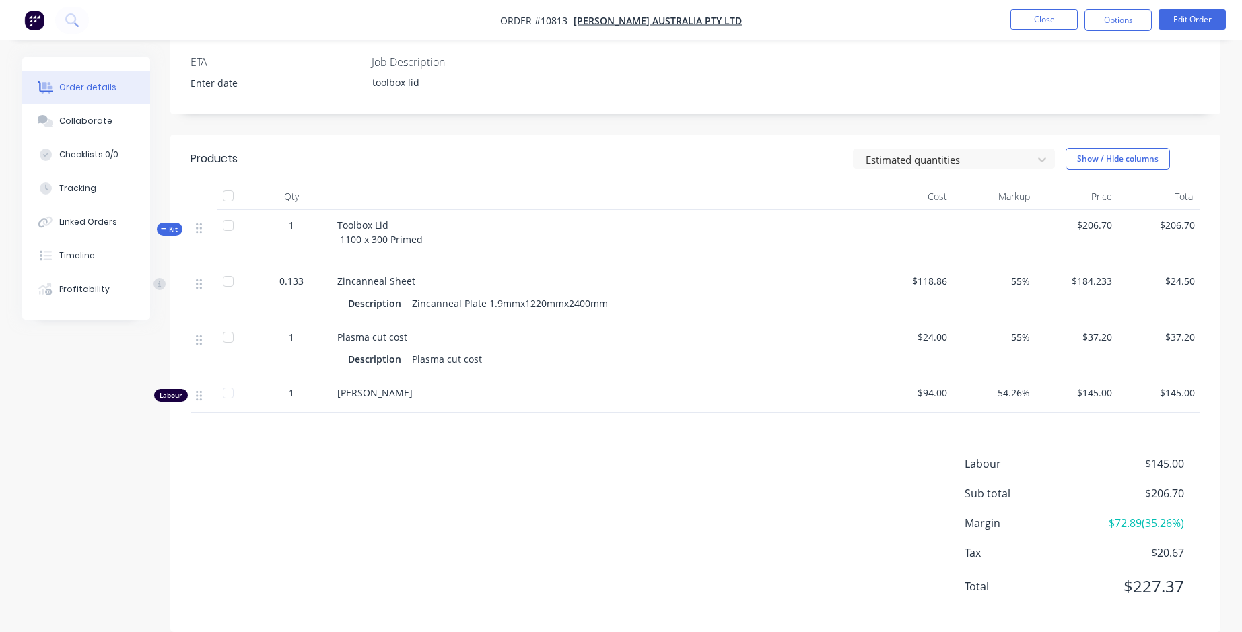
scroll to position [380, 0]
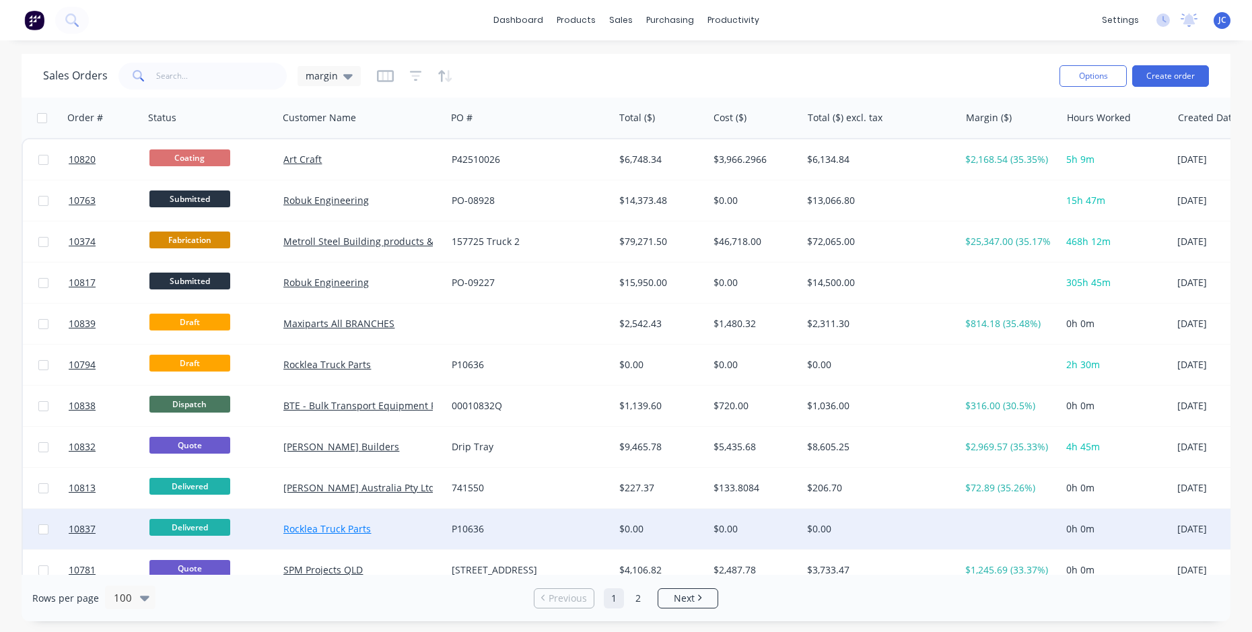
click at [317, 523] on link "Rocklea Truck Parts" at bounding box center [326, 528] width 87 height 13
click at [675, 522] on div "$0.00" at bounding box center [658, 528] width 79 height 13
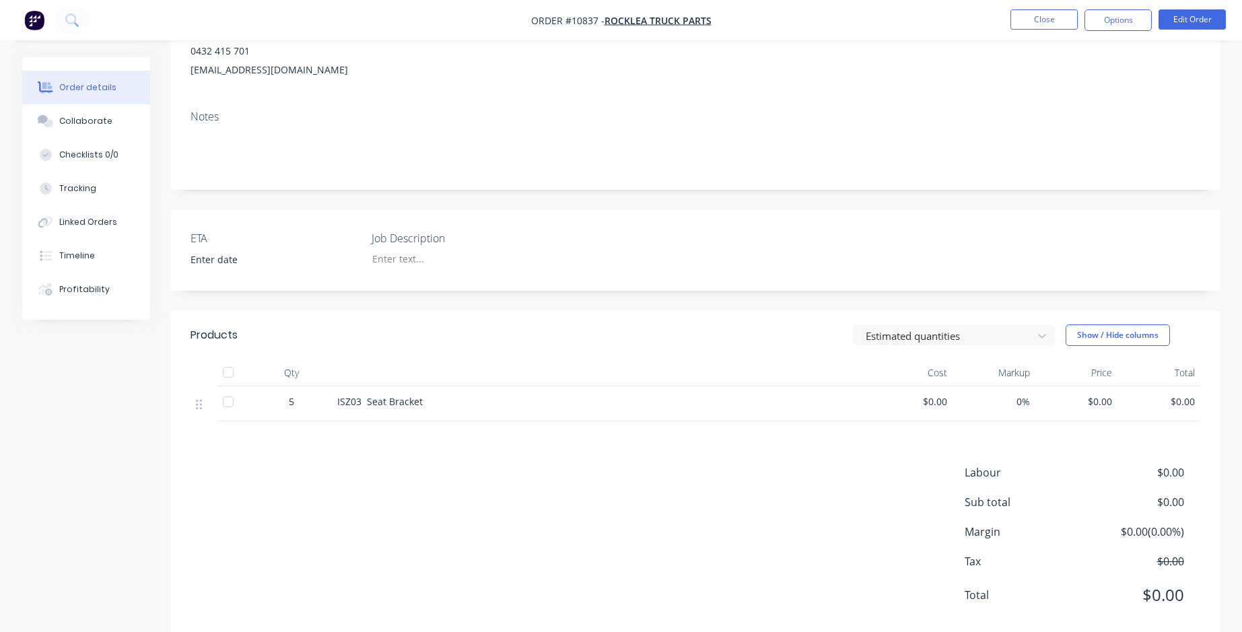
scroll to position [202, 0]
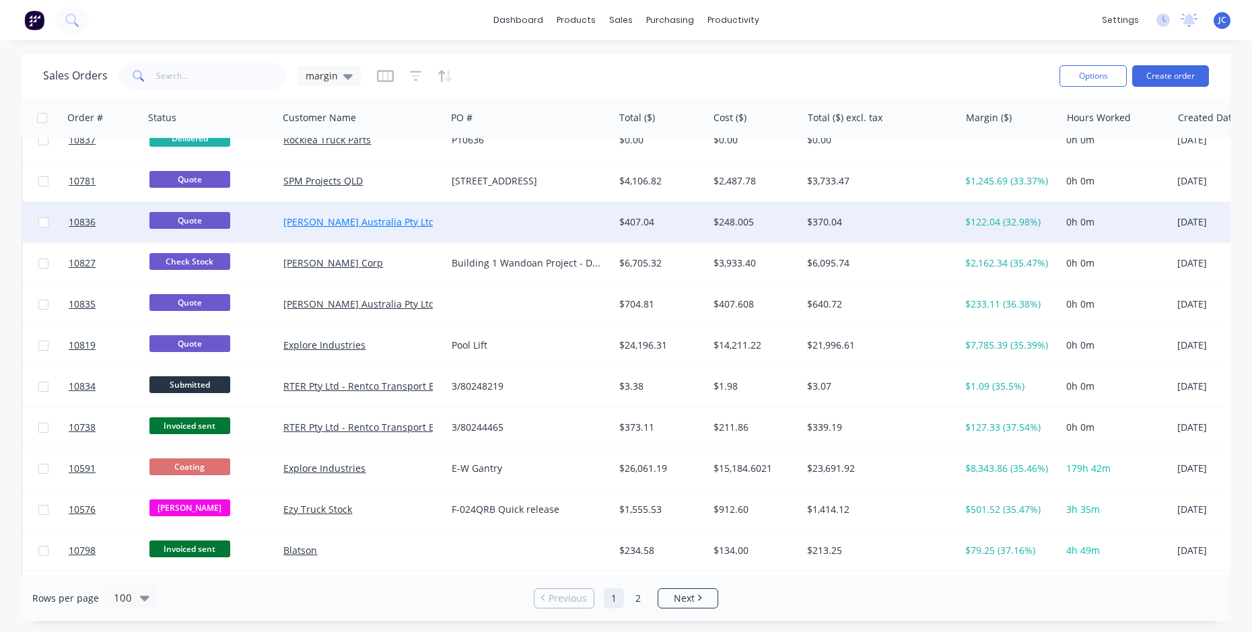
scroll to position [404, 0]
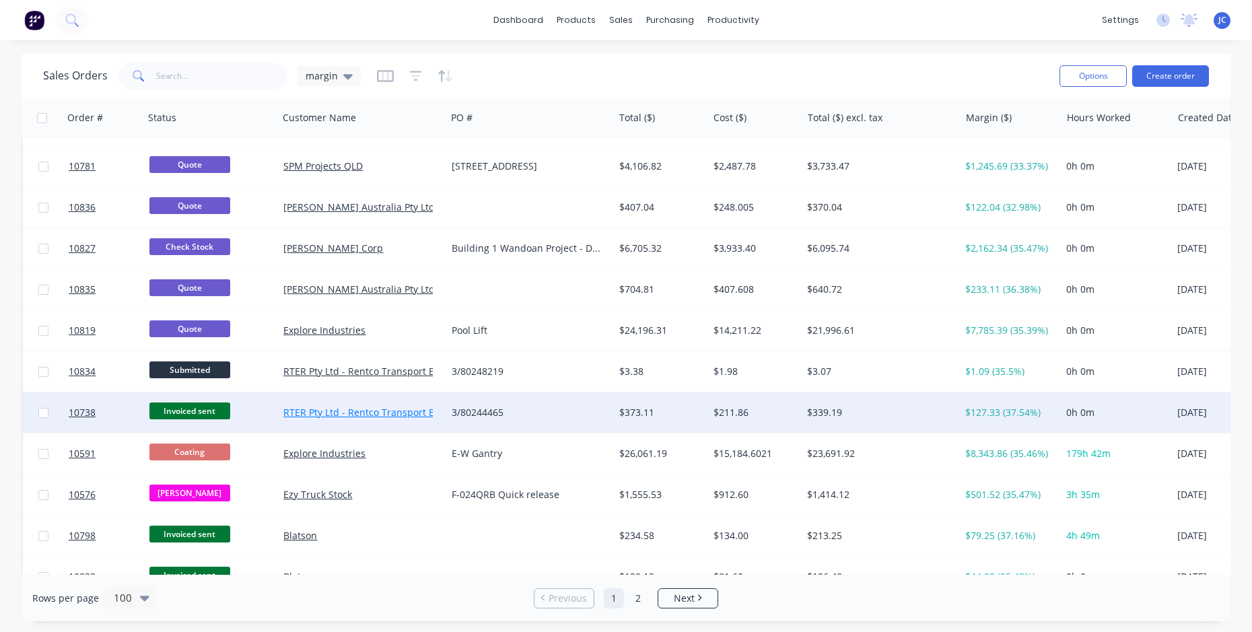
click at [371, 410] on link "RTER Pty Ltd - Rentco Transport Equipment Rentals" at bounding box center [398, 412] width 231 height 13
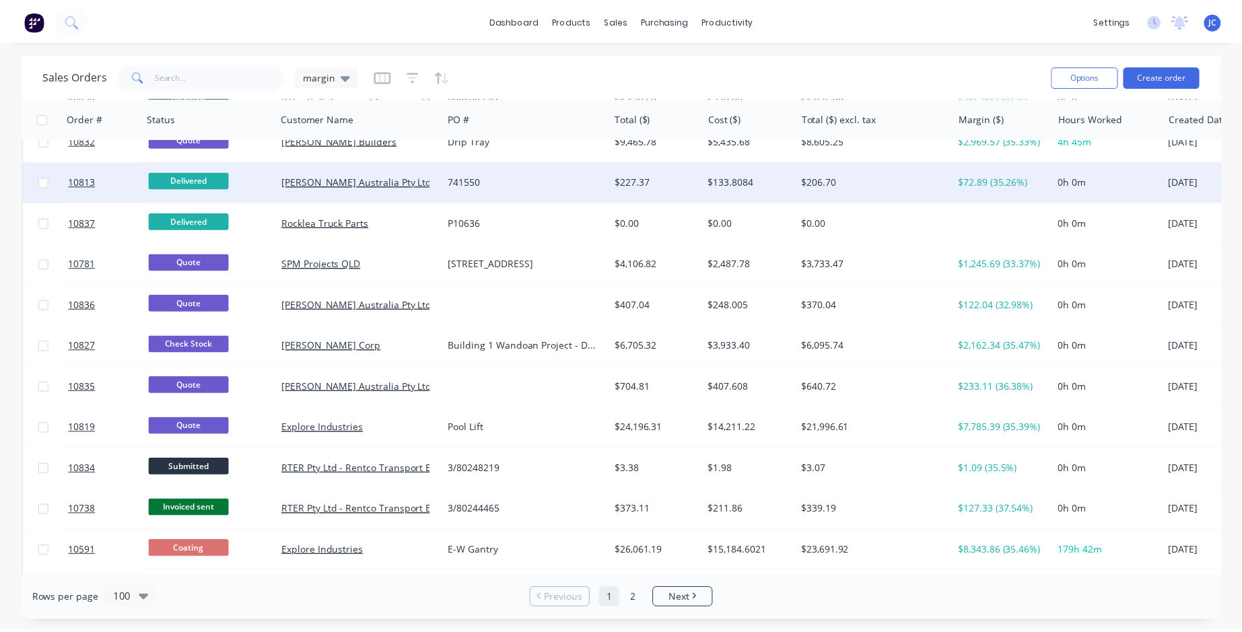
scroll to position [336, 0]
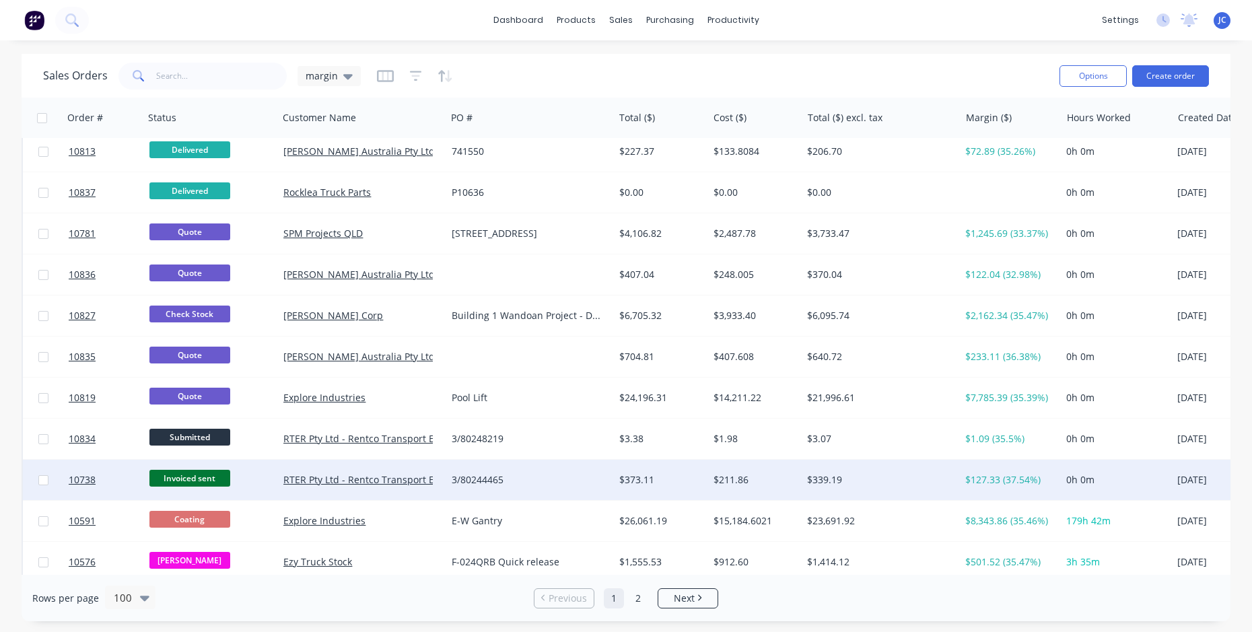
click at [791, 483] on div "$211.86" at bounding box center [752, 479] width 79 height 13
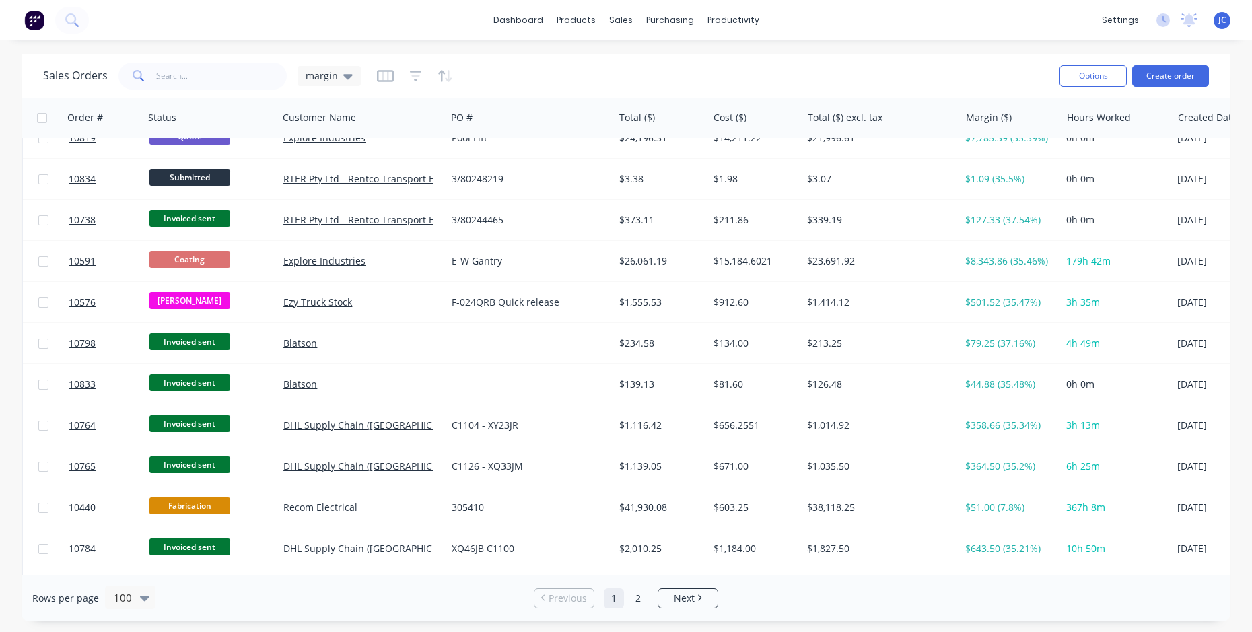
scroll to position [606, 0]
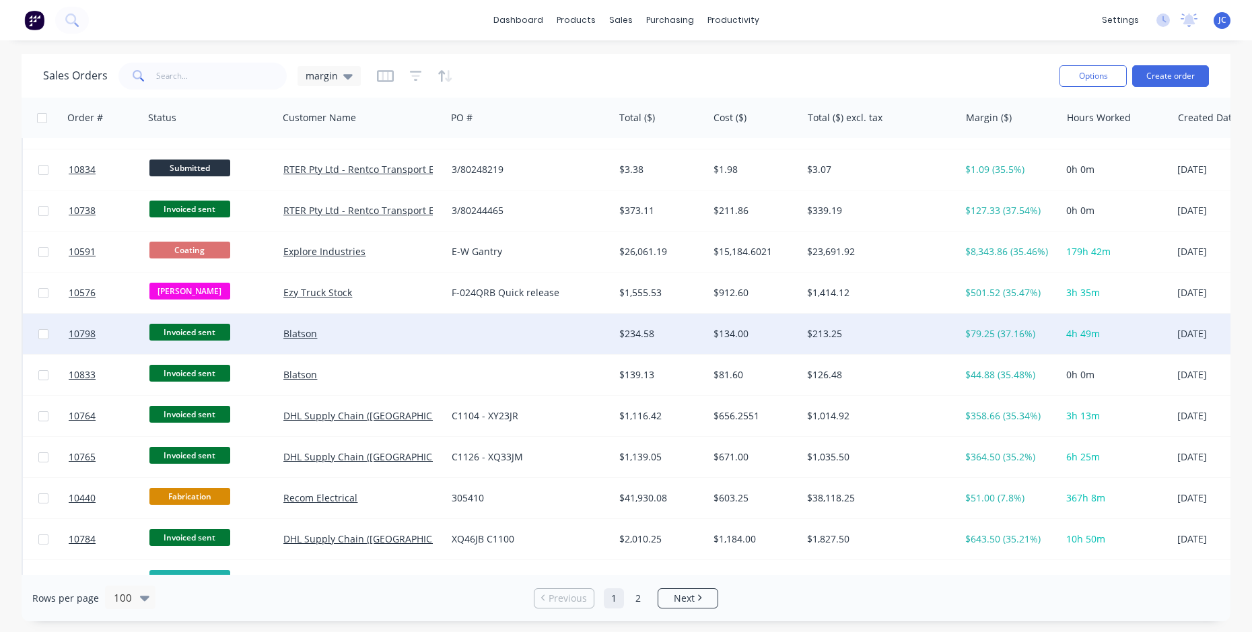
click at [584, 325] on div at bounding box center [530, 334] width 168 height 40
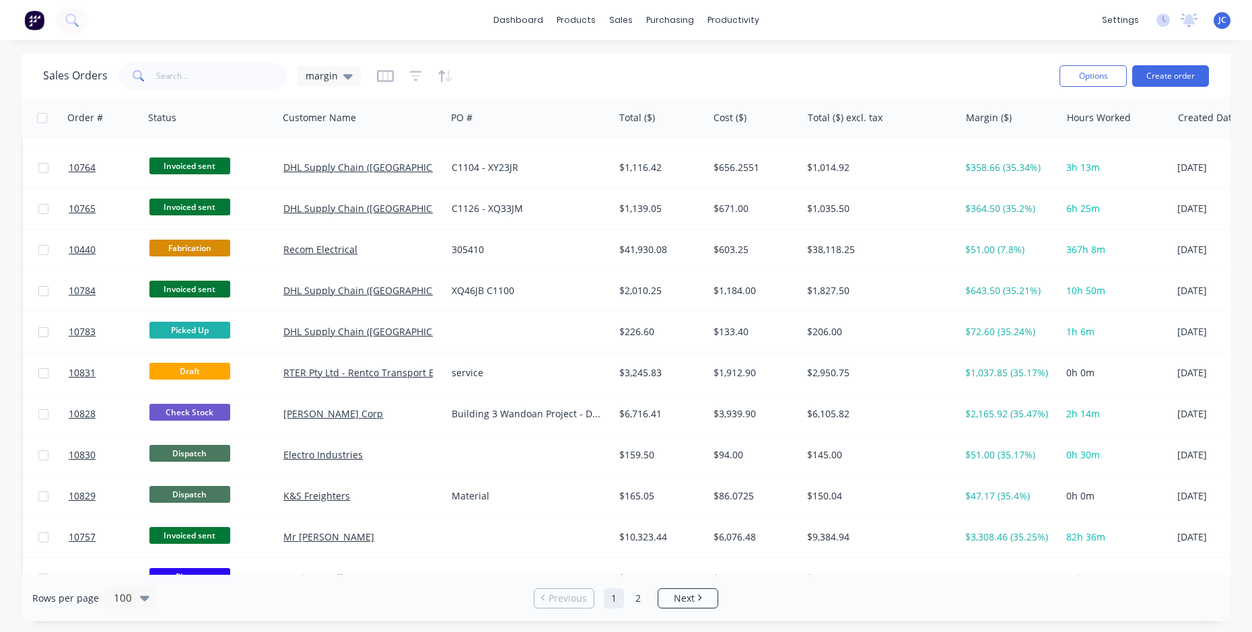
scroll to position [875, 0]
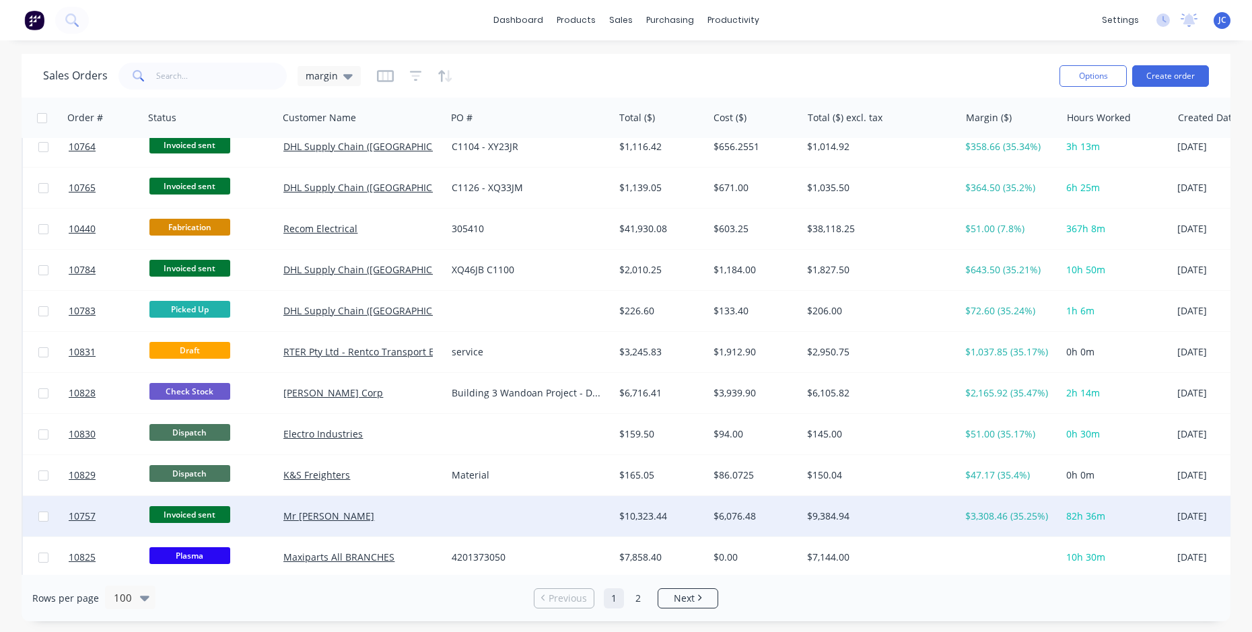
click at [678, 515] on div "$10,323.44" at bounding box center [658, 515] width 79 height 13
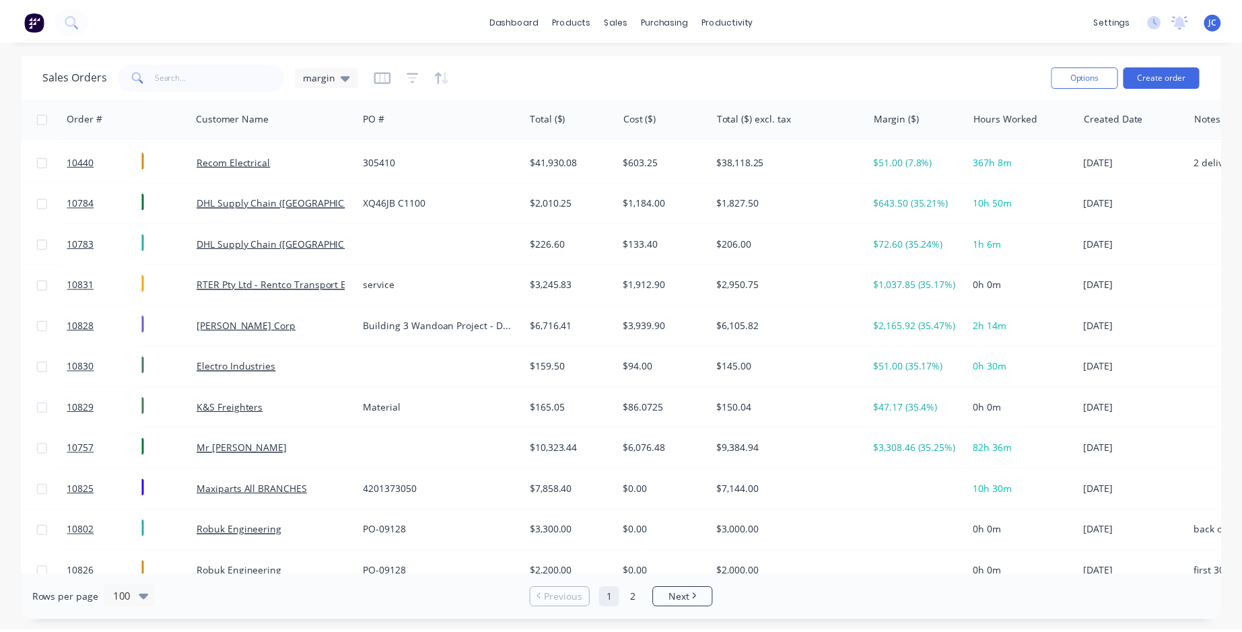
scroll to position [942, 0]
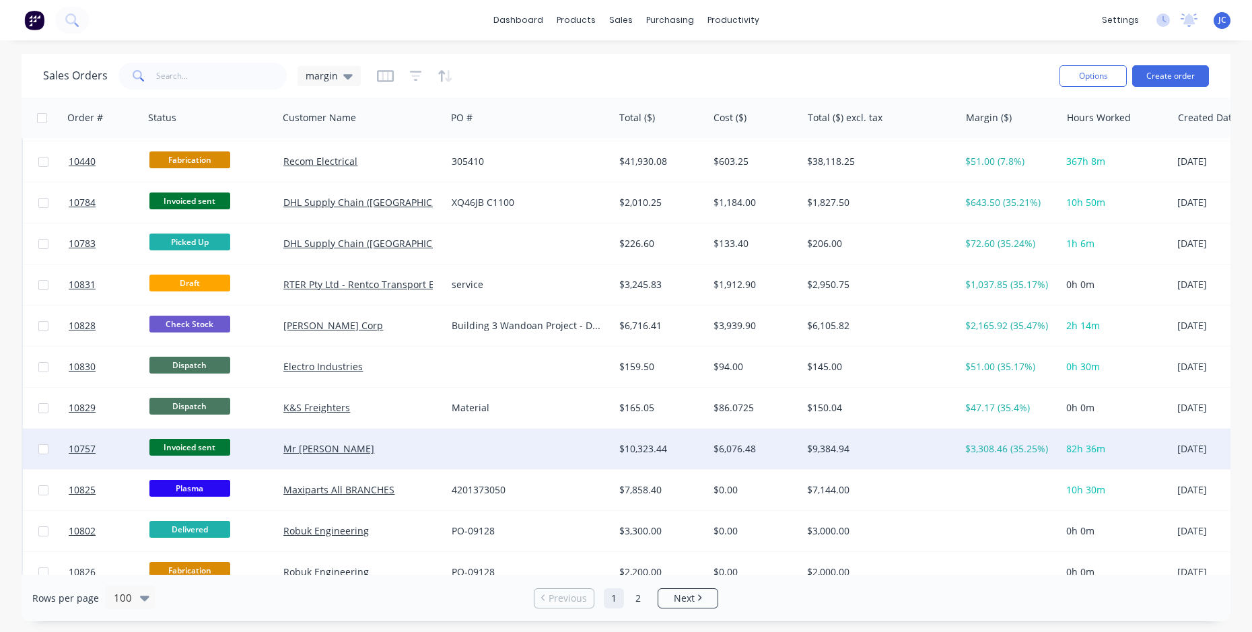
click at [620, 452] on div "$10,323.44" at bounding box center [658, 448] width 79 height 13
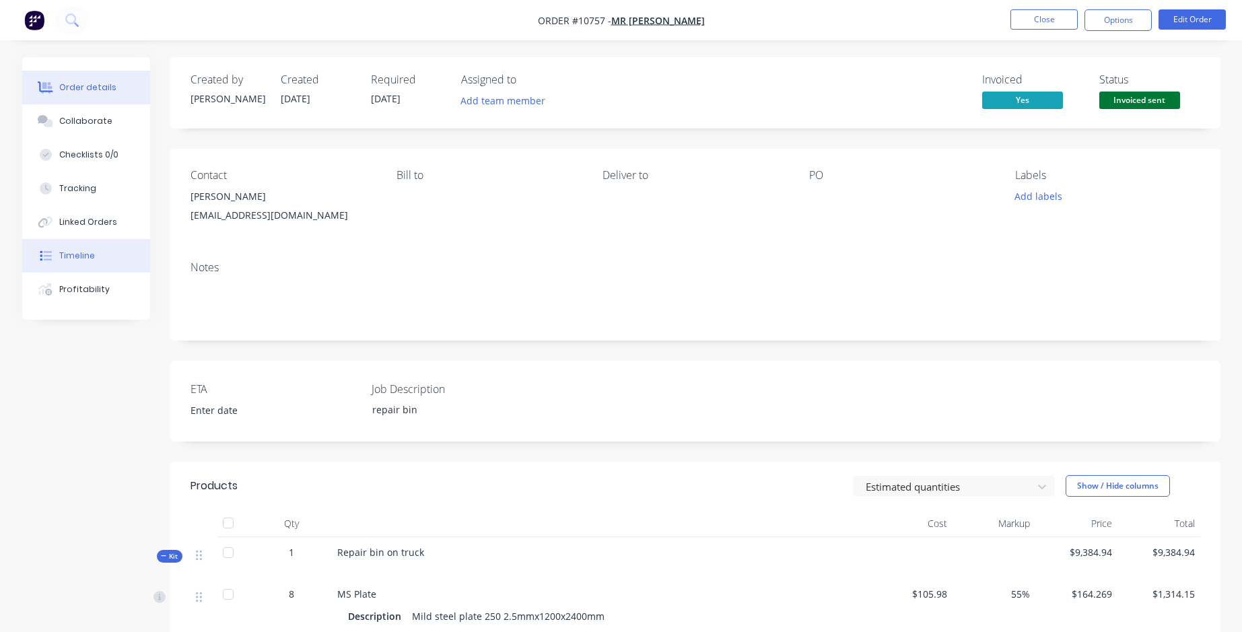
click at [63, 249] on button "Timeline" at bounding box center [86, 256] width 128 height 34
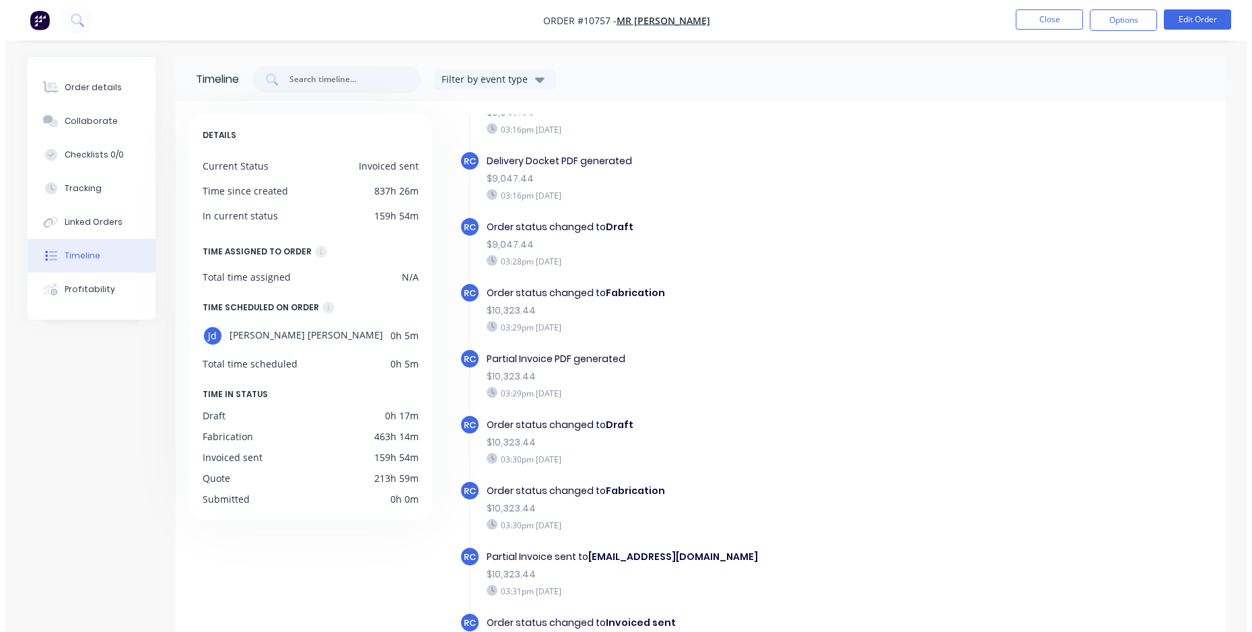
scroll to position [1012, 0]
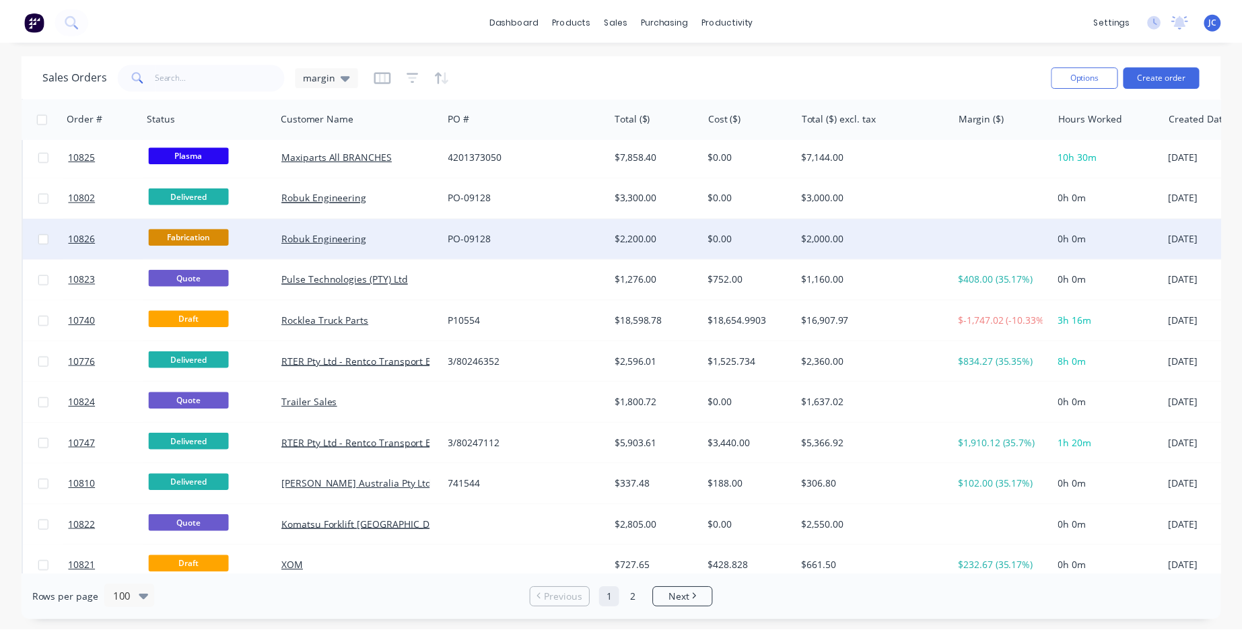
scroll to position [1279, 0]
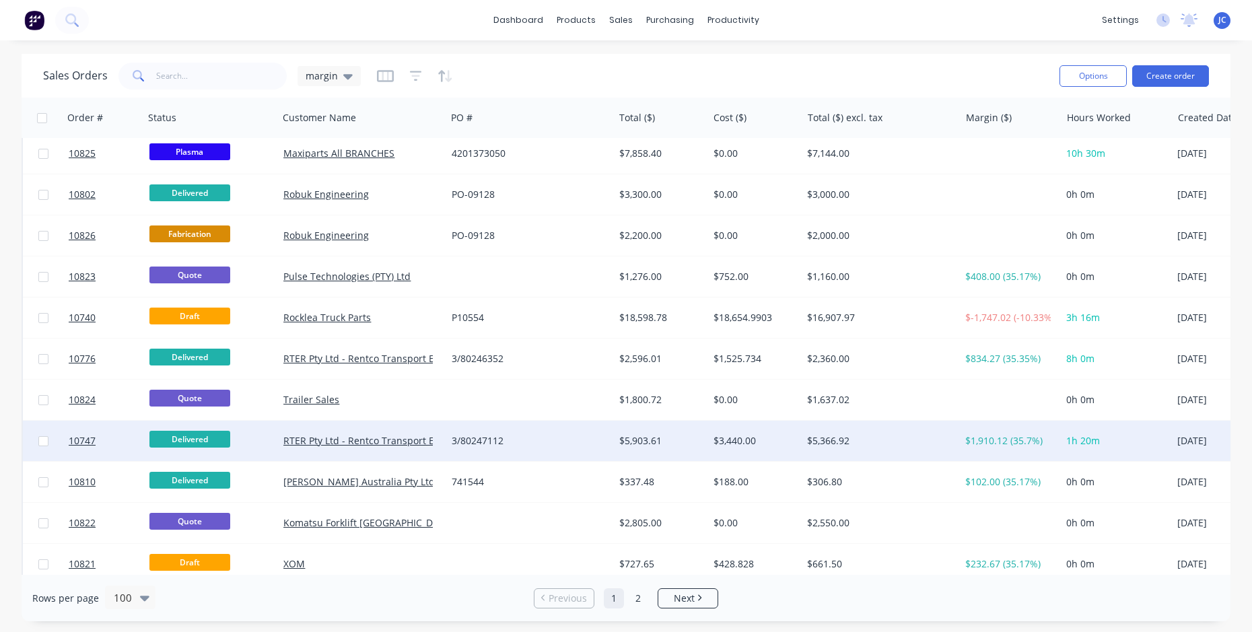
click at [525, 441] on div "3/80247112" at bounding box center [526, 440] width 149 height 13
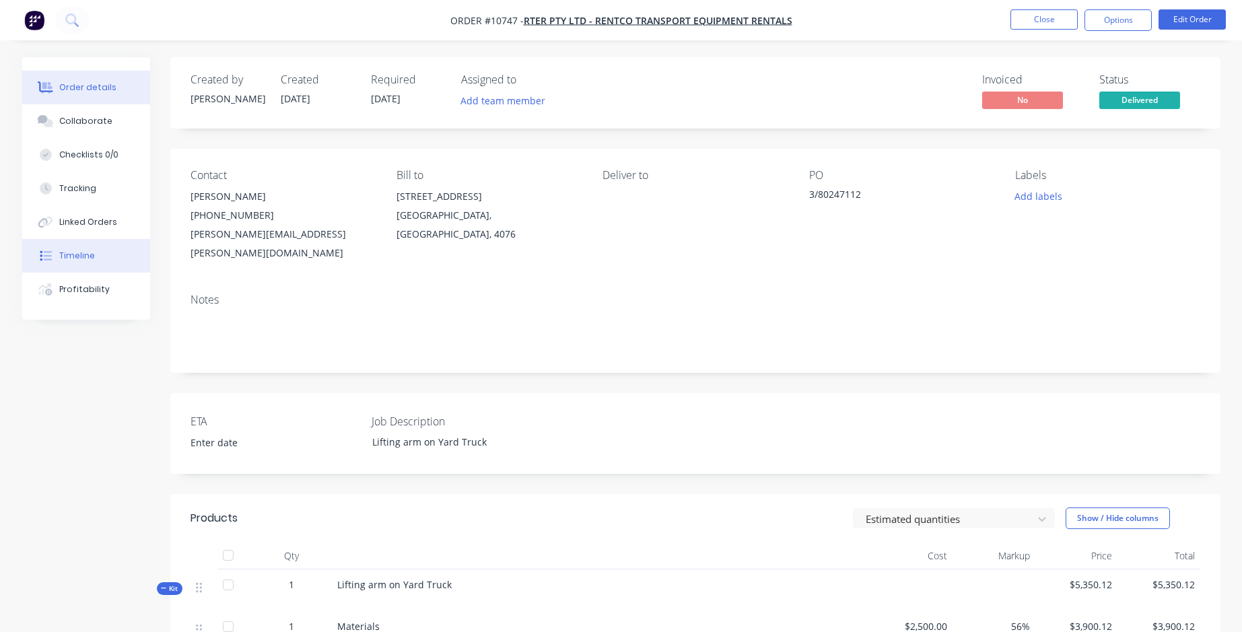
click at [84, 252] on div "Timeline" at bounding box center [77, 256] width 36 height 12
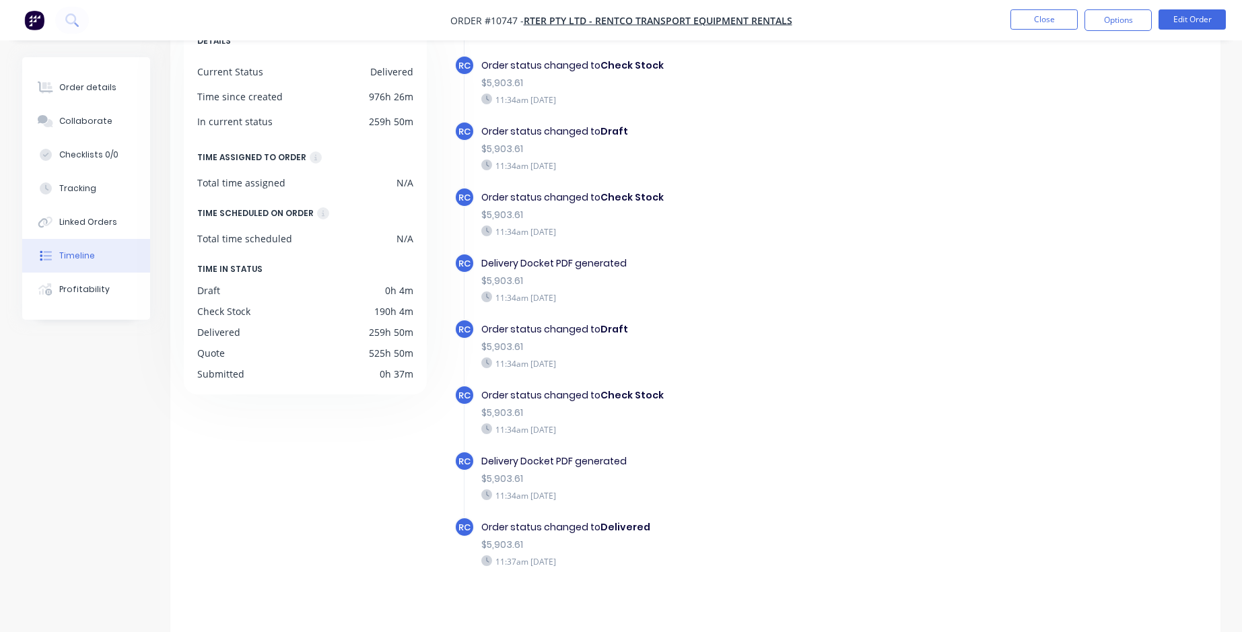
scroll to position [103, 0]
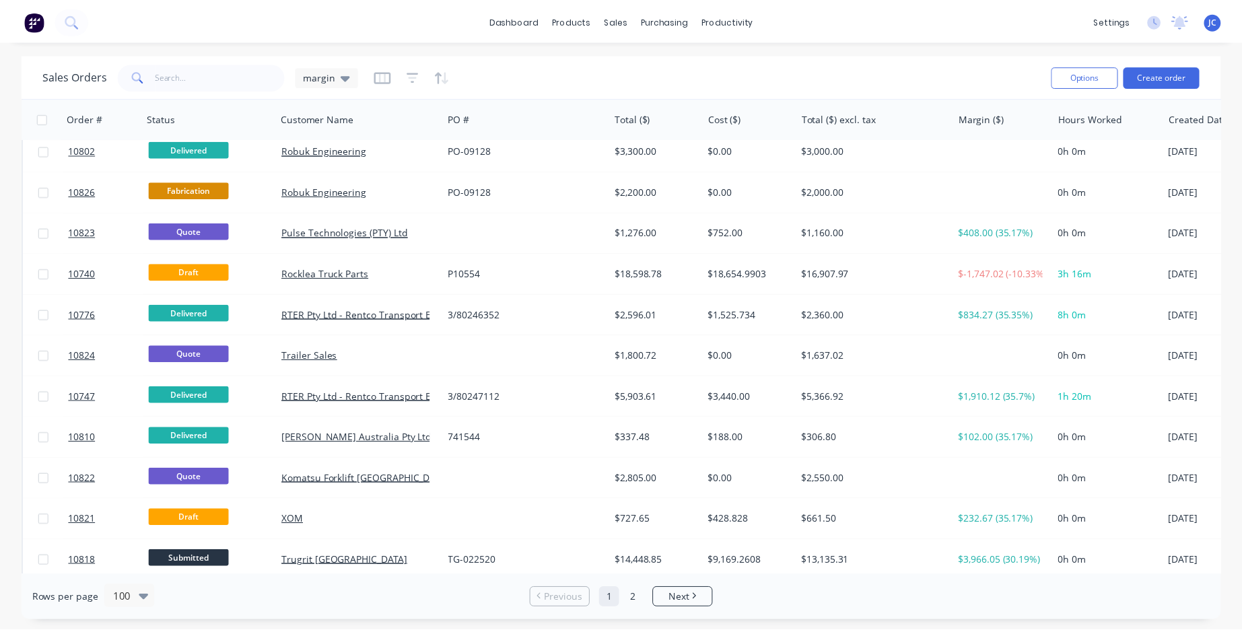
scroll to position [1346, 0]
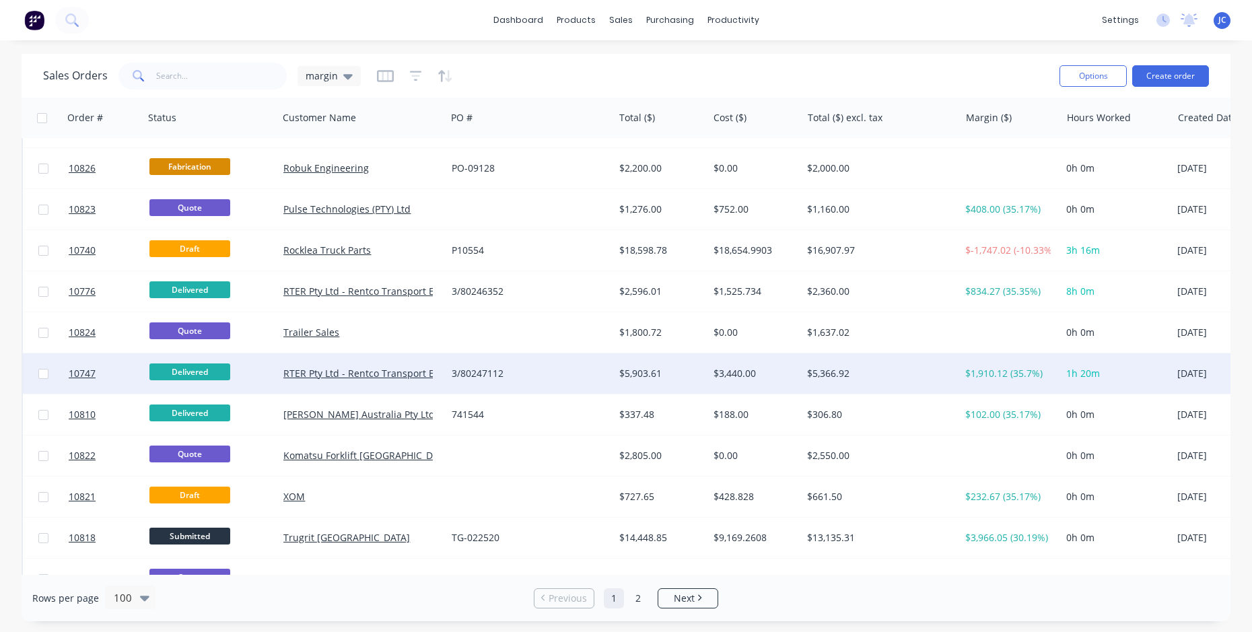
click at [765, 382] on div "$3,440.00" at bounding box center [755, 373] width 94 height 40
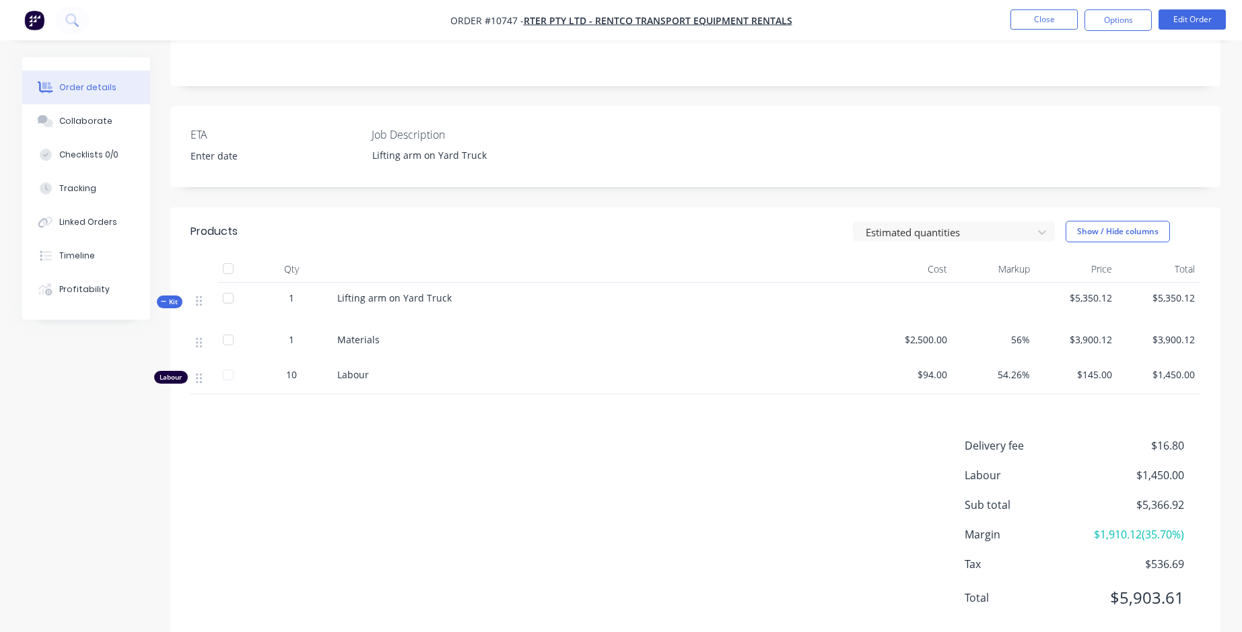
scroll to position [299, 0]
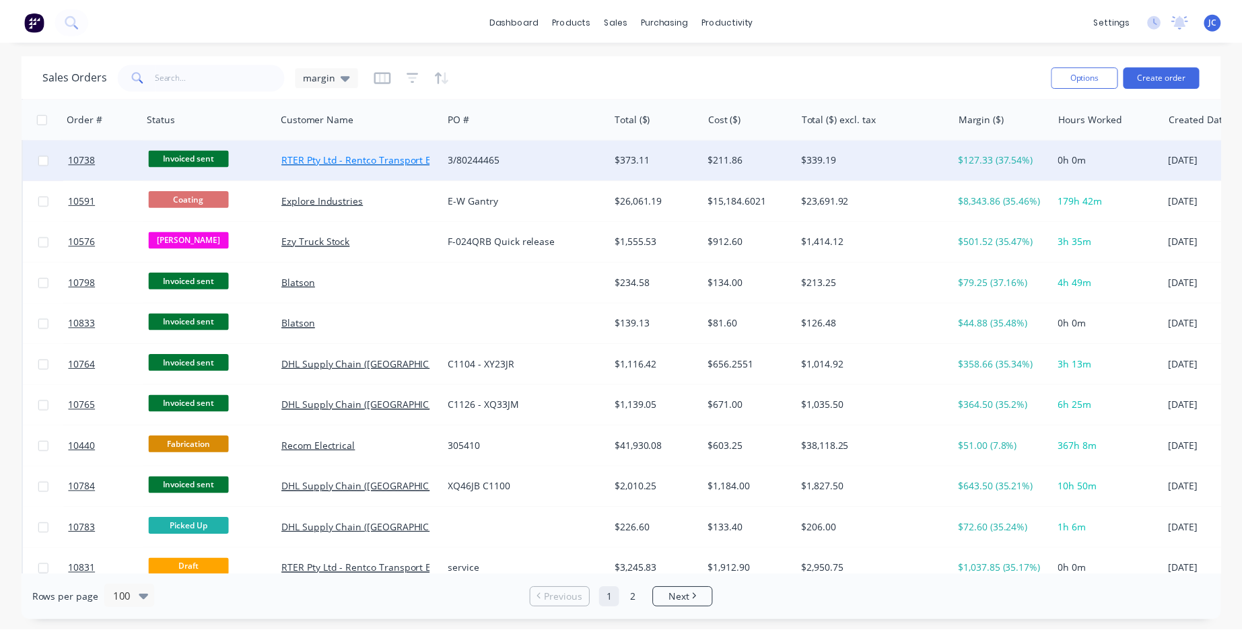
scroll to position [673, 0]
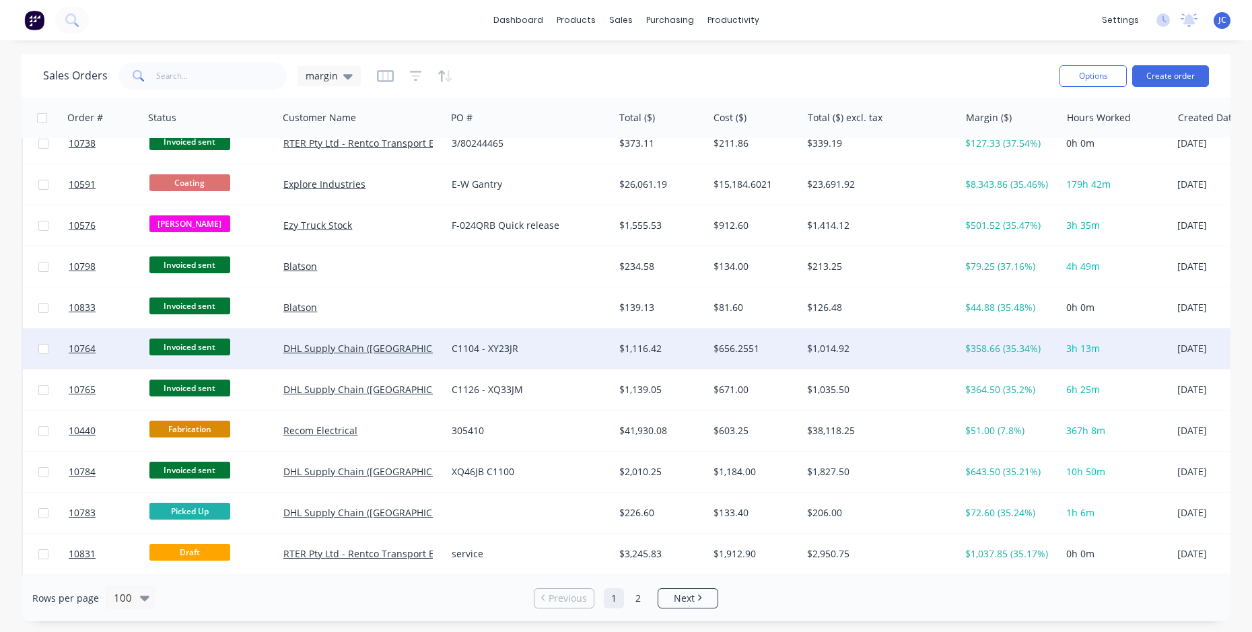
click at [449, 351] on div "C1104 - XY23JR" at bounding box center [530, 348] width 168 height 40
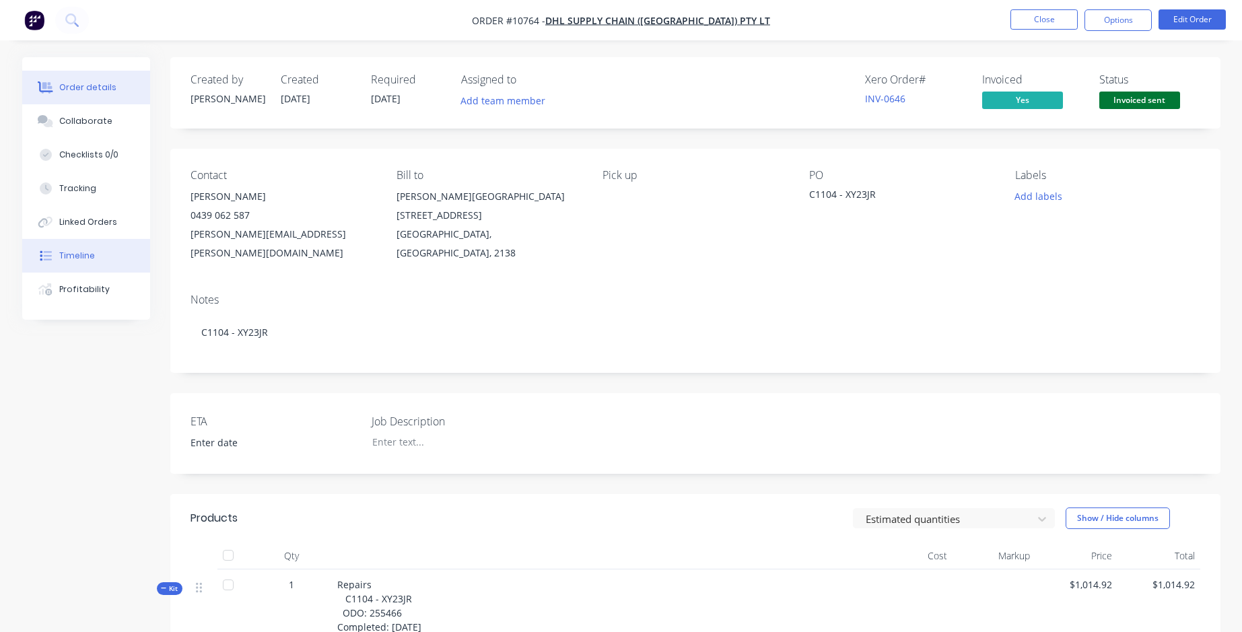
click at [78, 258] on div "Timeline" at bounding box center [77, 256] width 36 height 12
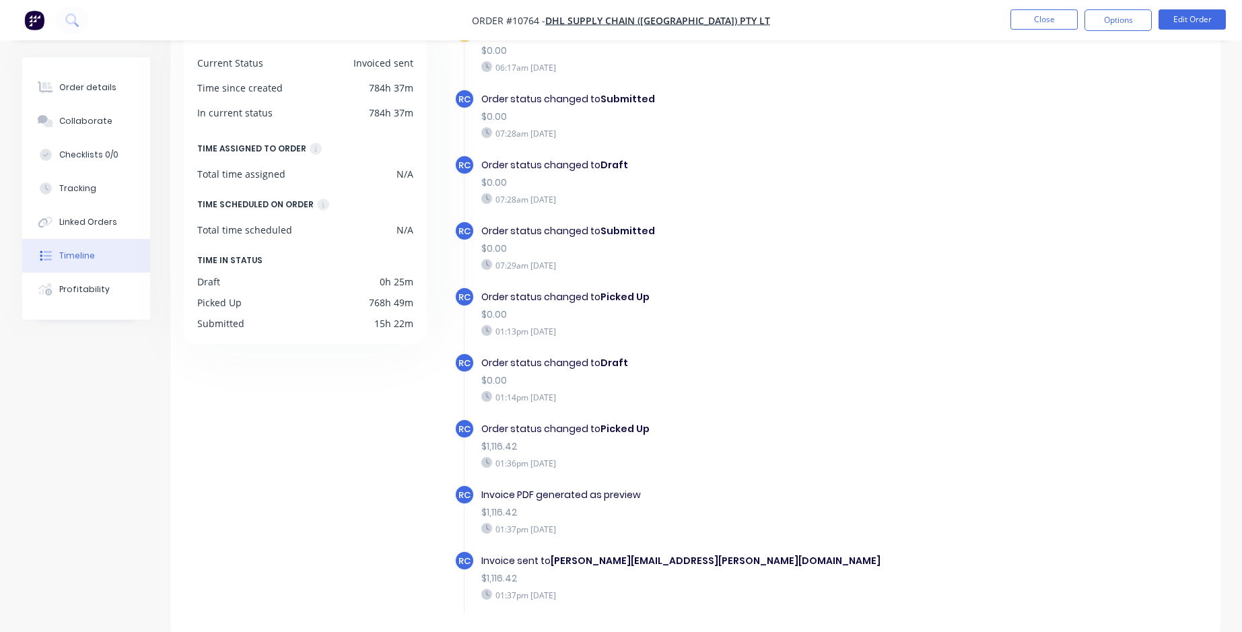
scroll to position [283, 0]
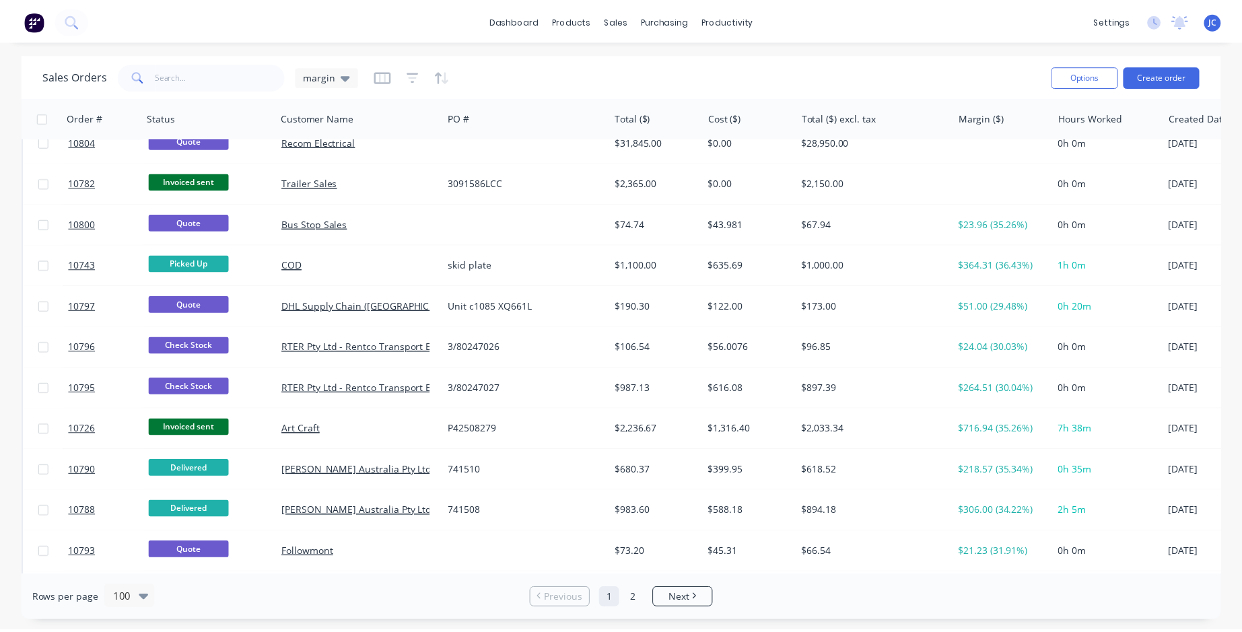
scroll to position [2826, 0]
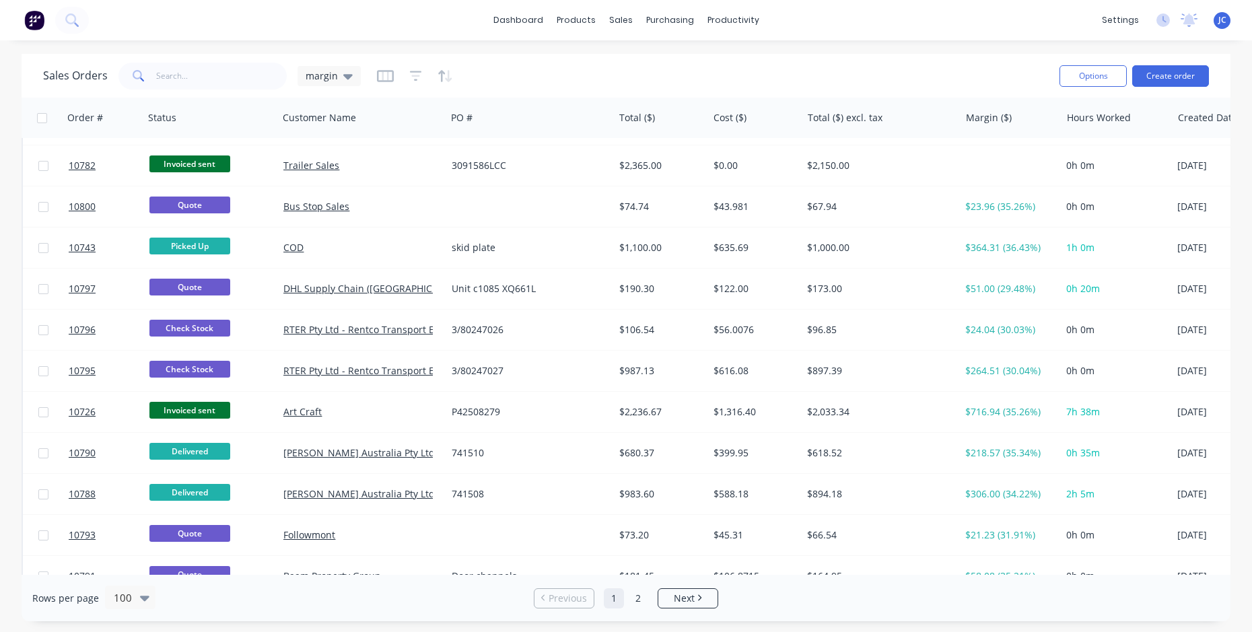
click at [38, 20] on img at bounding box center [34, 20] width 20 height 20
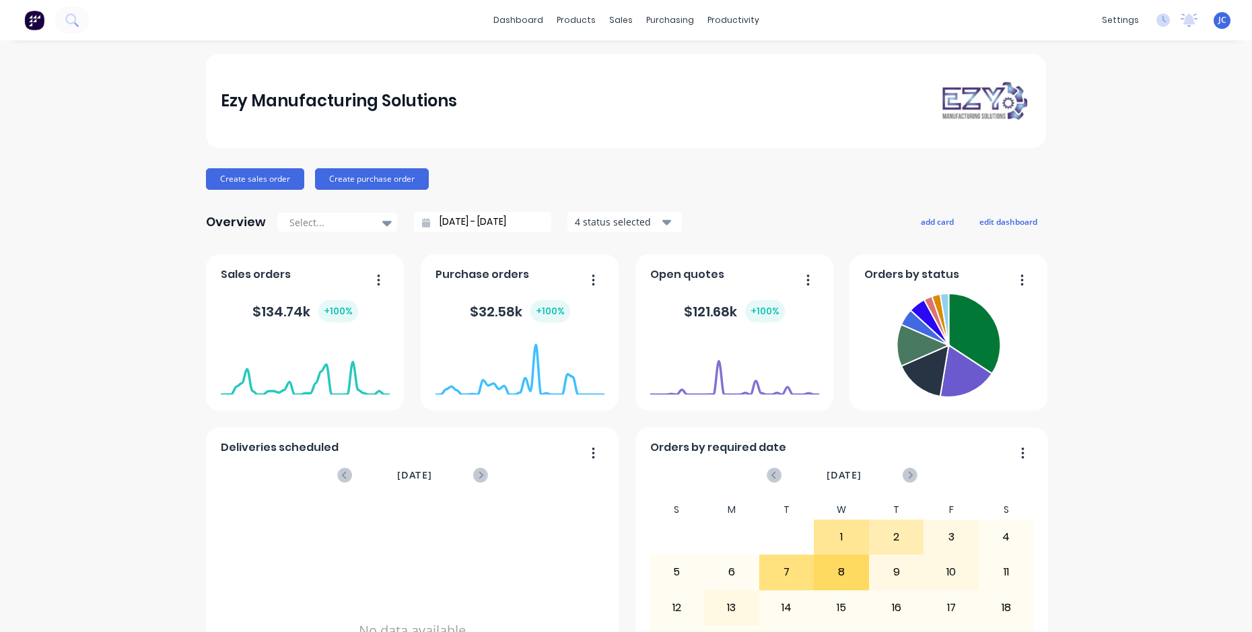
click at [414, 223] on div "13/09/25 - 14/10/25" at bounding box center [482, 222] width 137 height 20
click at [445, 219] on input "13/09/25 - 14/10/25" at bounding box center [488, 222] width 116 height 20
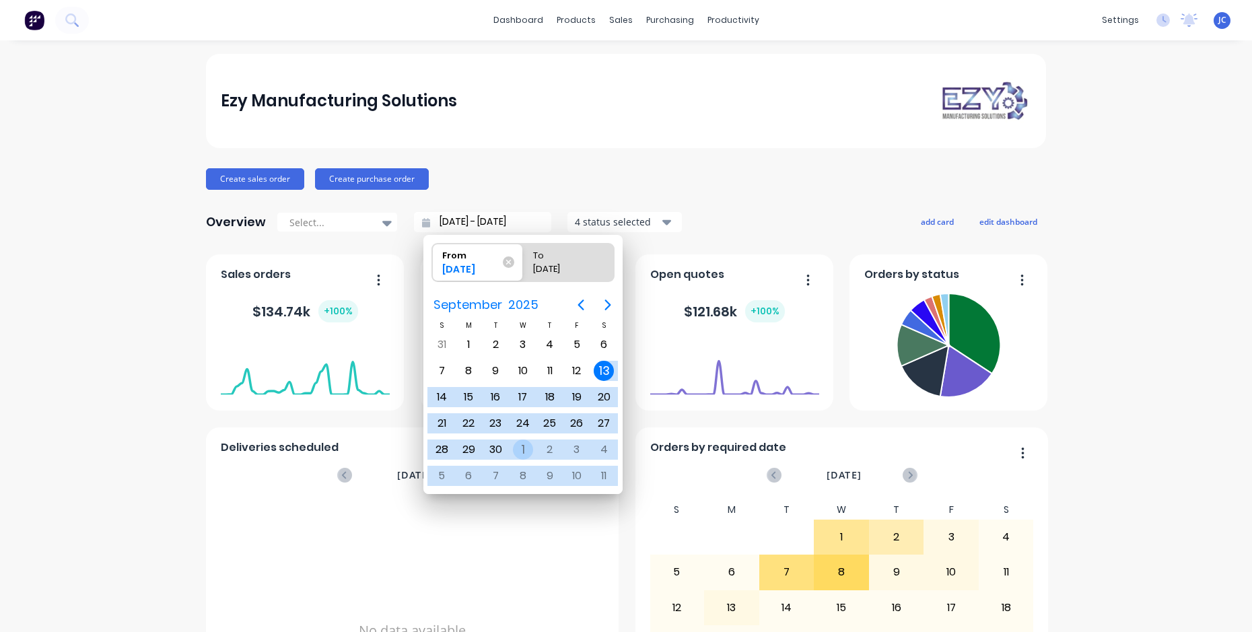
click at [518, 449] on div "1" at bounding box center [523, 449] width 20 height 20
type input "01/10/25 - 14/10/25"
radio input "false"
radio input "true"
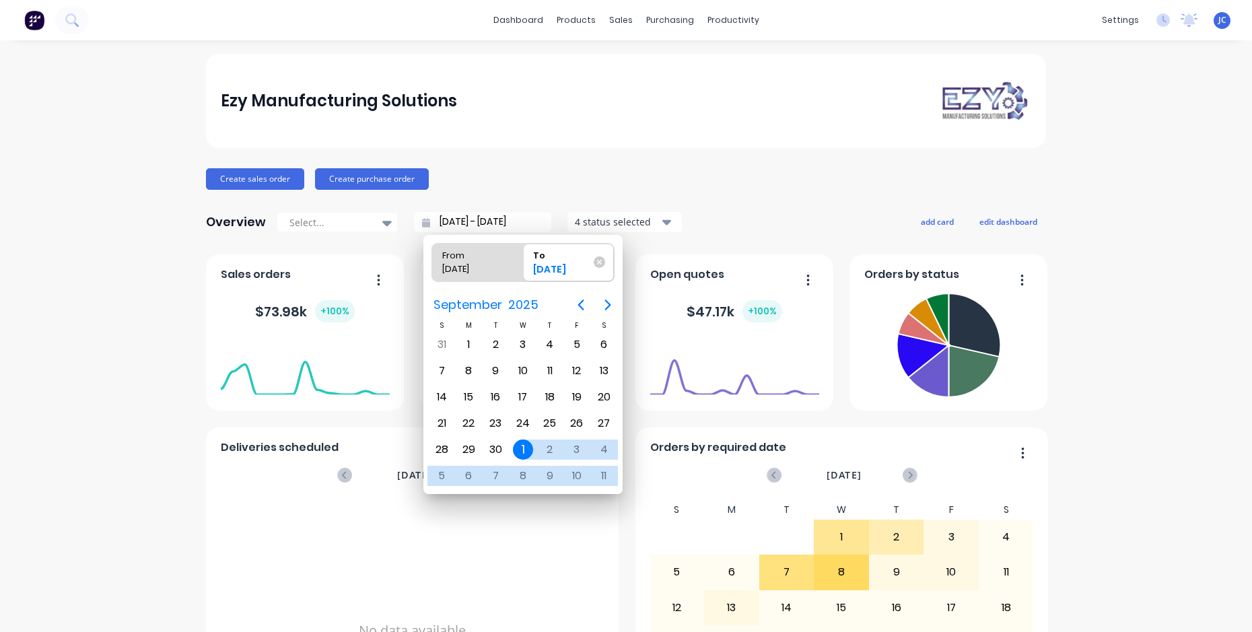
click at [1117, 466] on div "Ezy Manufacturing Solutions Create sales order Create purchase order Overview S…" at bounding box center [626, 405] width 1252 height 703
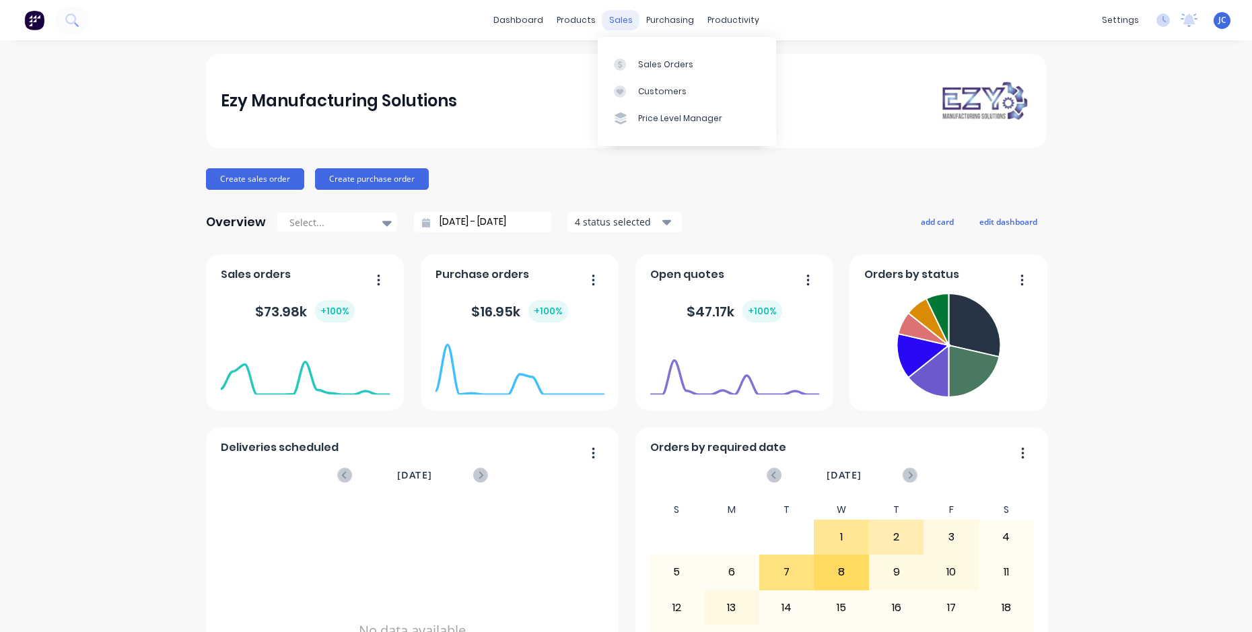
click at [612, 23] on div "sales" at bounding box center [620, 20] width 37 height 20
click at [655, 66] on div "Sales Orders" at bounding box center [665, 65] width 55 height 12
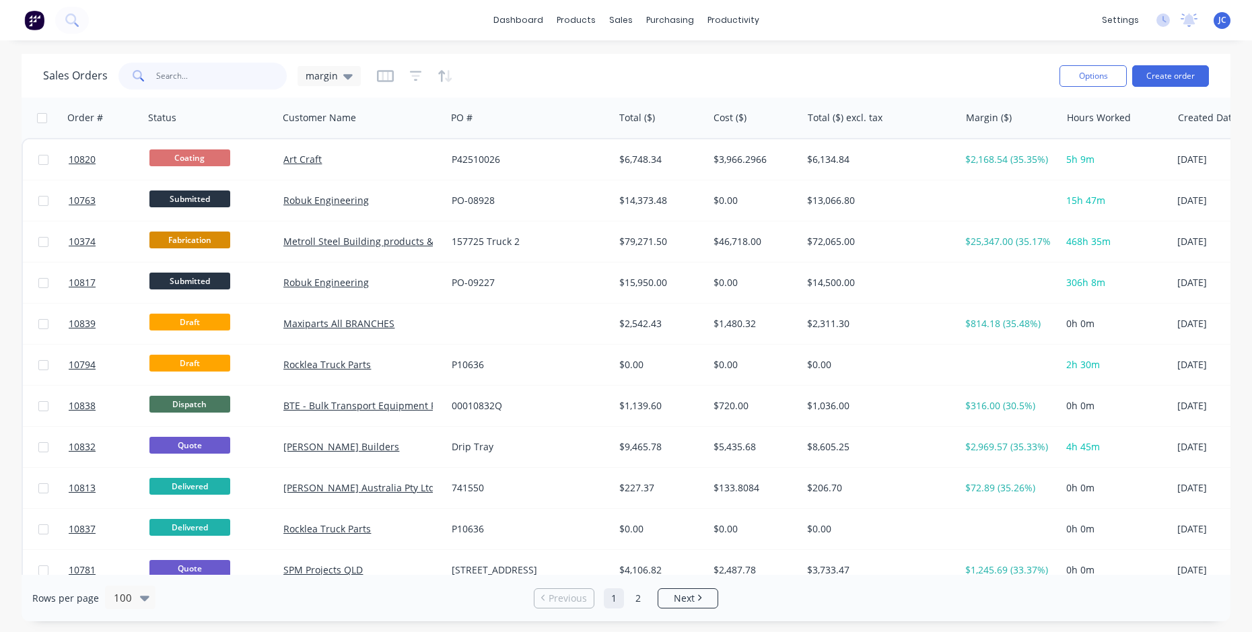
click at [188, 81] on input "text" at bounding box center [221, 76] width 131 height 27
type input "maxi"
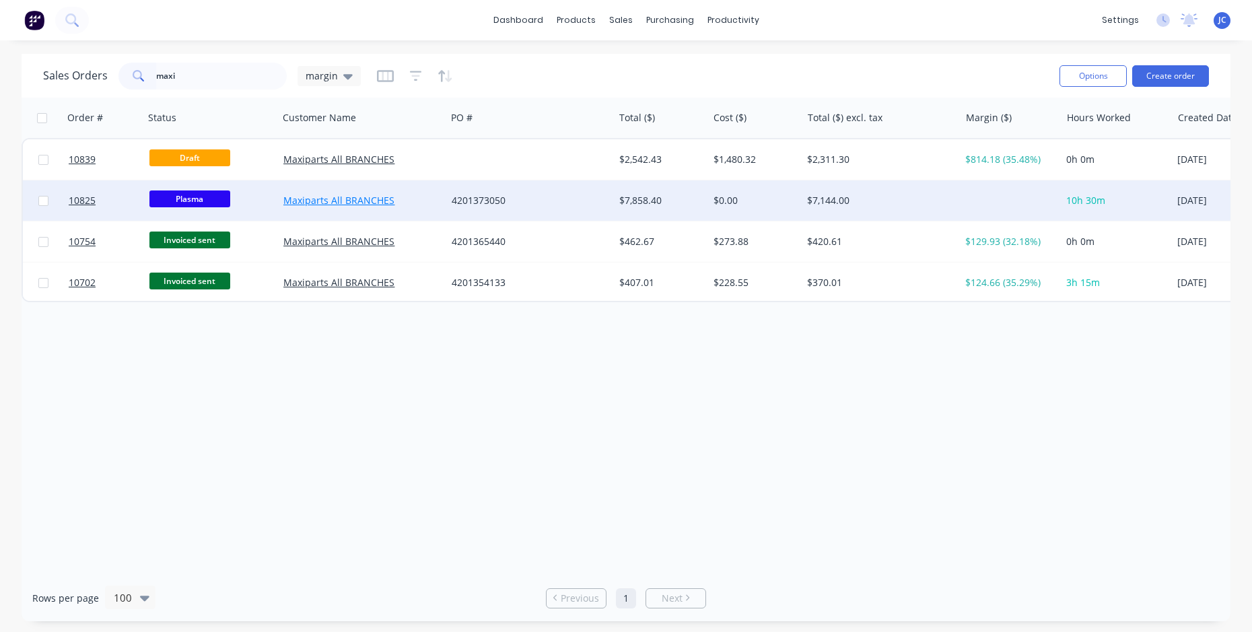
click at [363, 202] on link "Maxiparts All BRANCHES" at bounding box center [338, 200] width 111 height 13
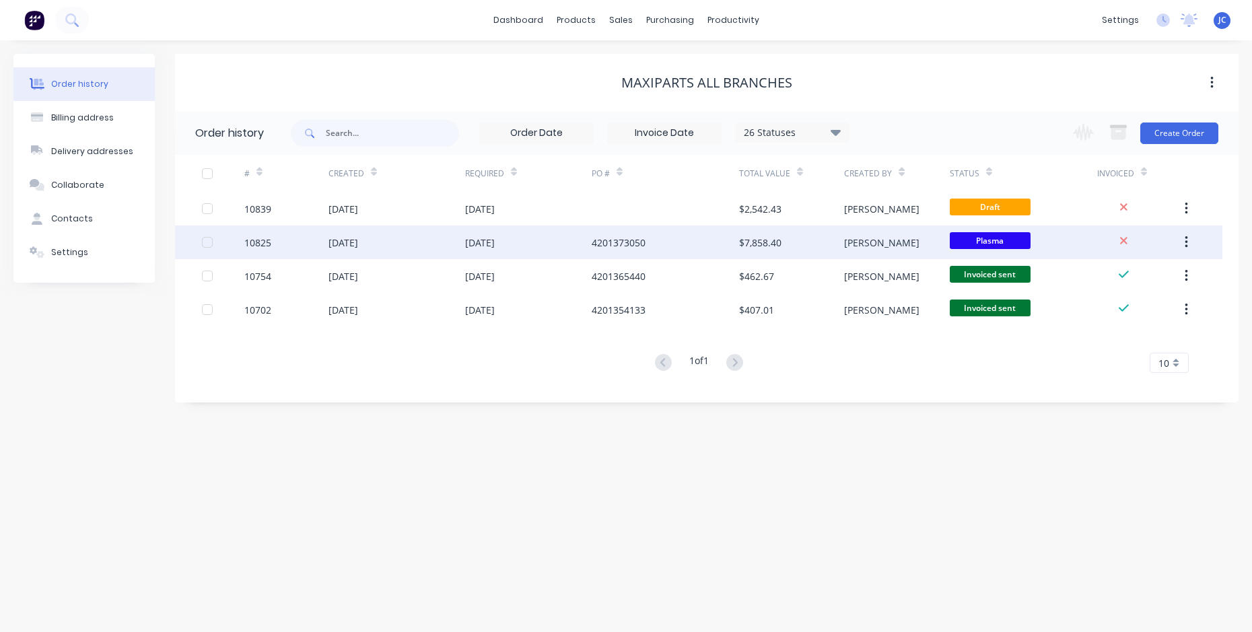
click at [756, 244] on div "$7,858.40" at bounding box center [760, 243] width 42 height 14
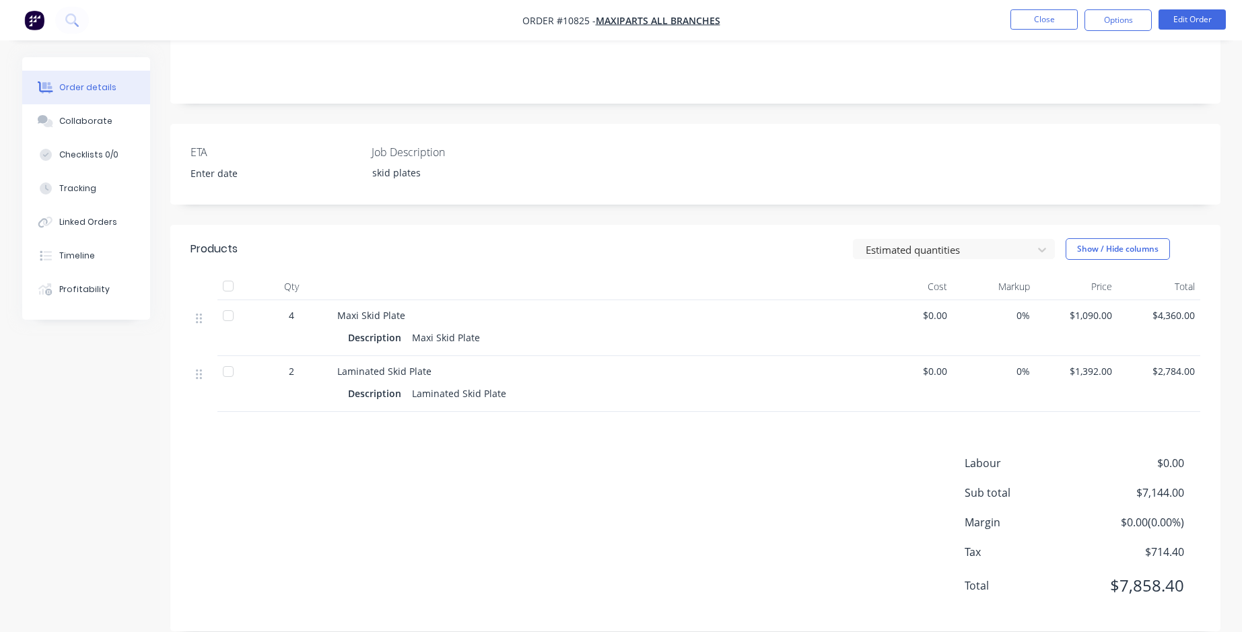
scroll to position [270, 0]
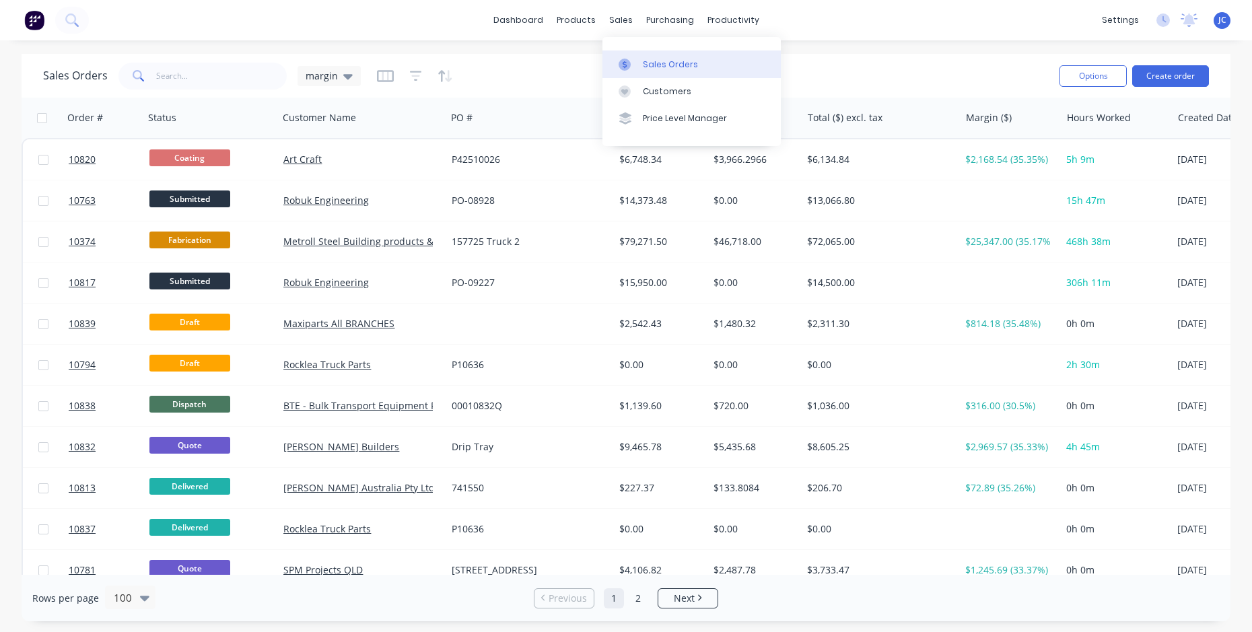
click at [666, 70] on div "Sales Orders" at bounding box center [670, 65] width 55 height 12
click at [680, 69] on div "Sales Orders" at bounding box center [670, 65] width 55 height 12
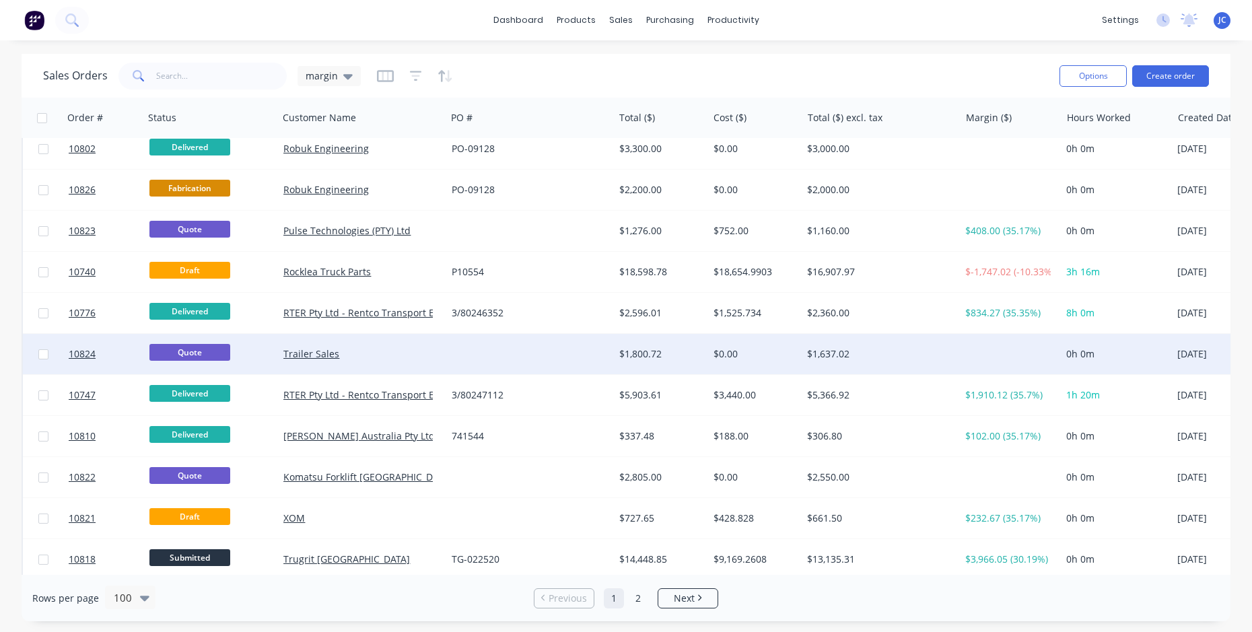
scroll to position [1346, 0]
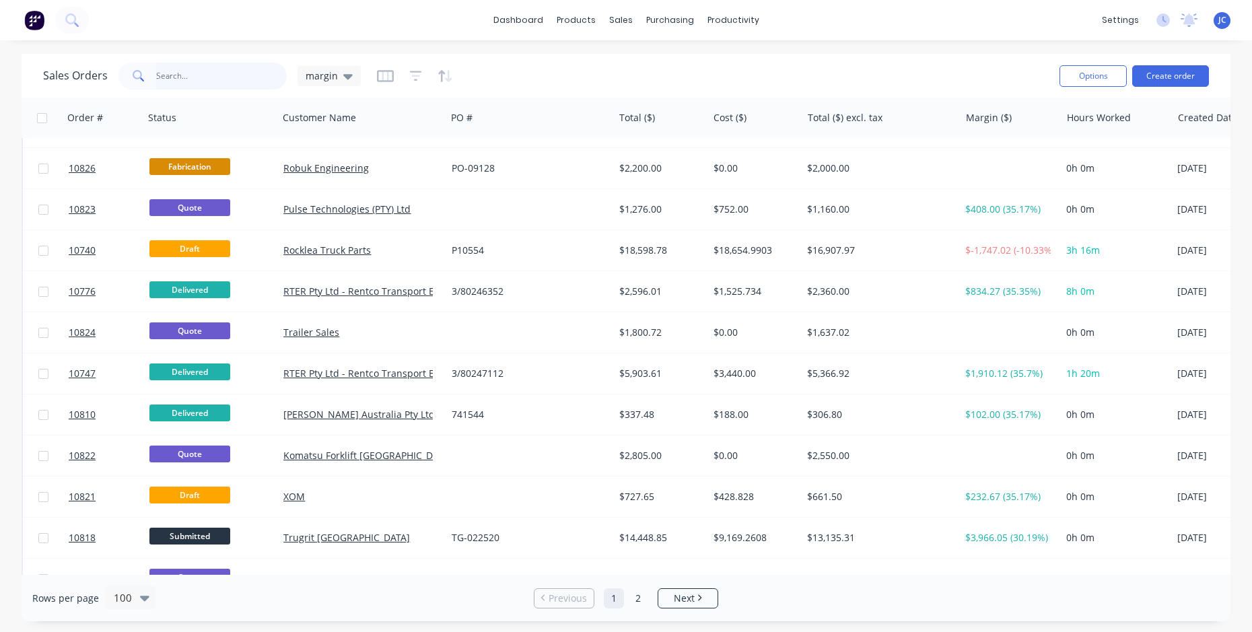
click at [187, 65] on input "text" at bounding box center [221, 76] width 131 height 27
type input "gem"
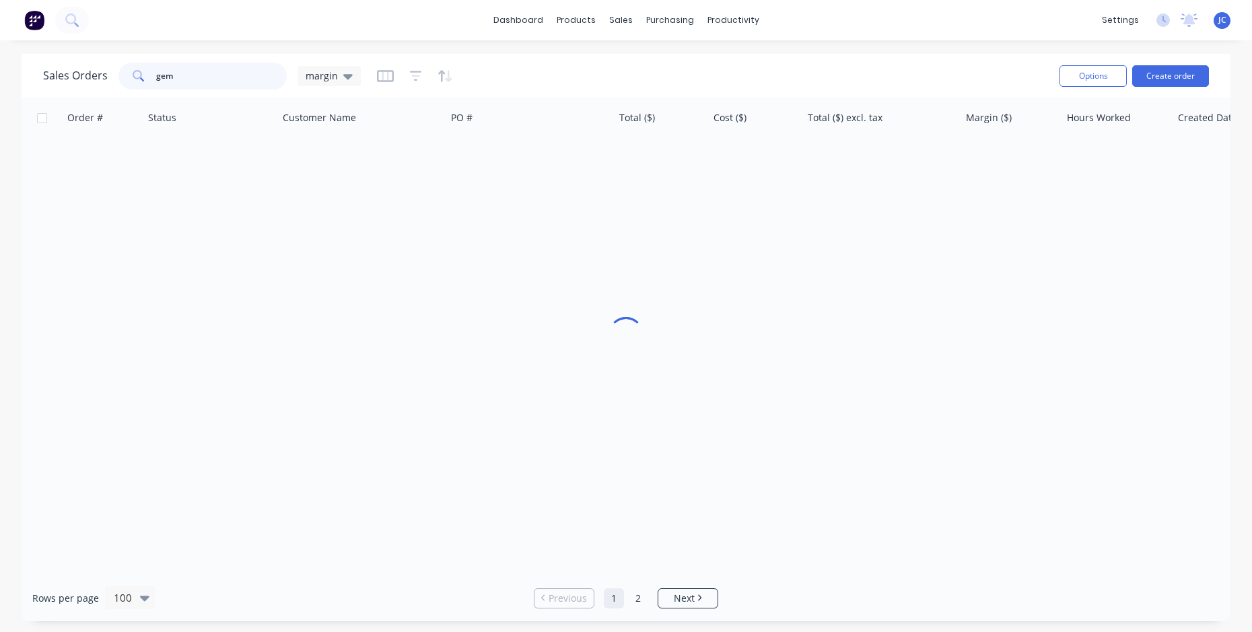
scroll to position [0, 0]
